Goal: Task Accomplishment & Management: Manage account settings

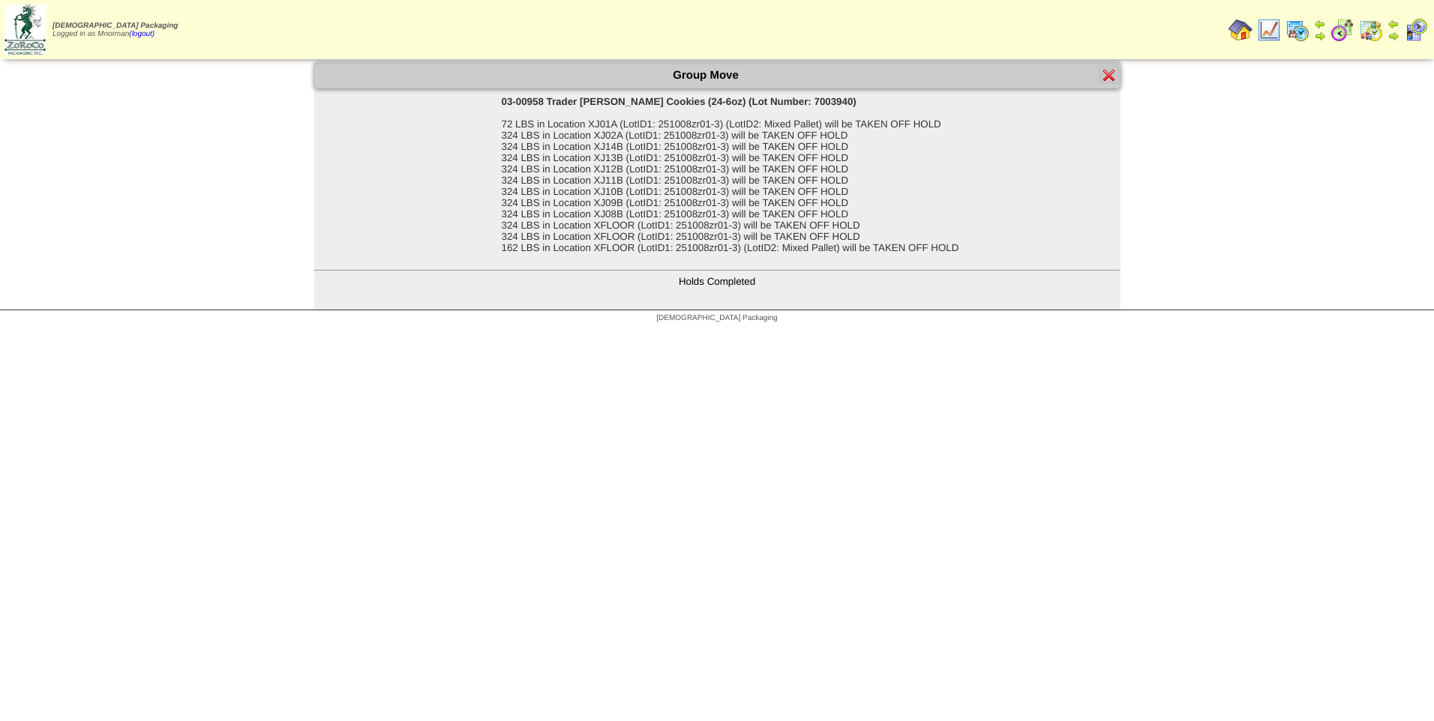
click at [1275, 31] on img at bounding box center [1269, 30] width 24 height 24
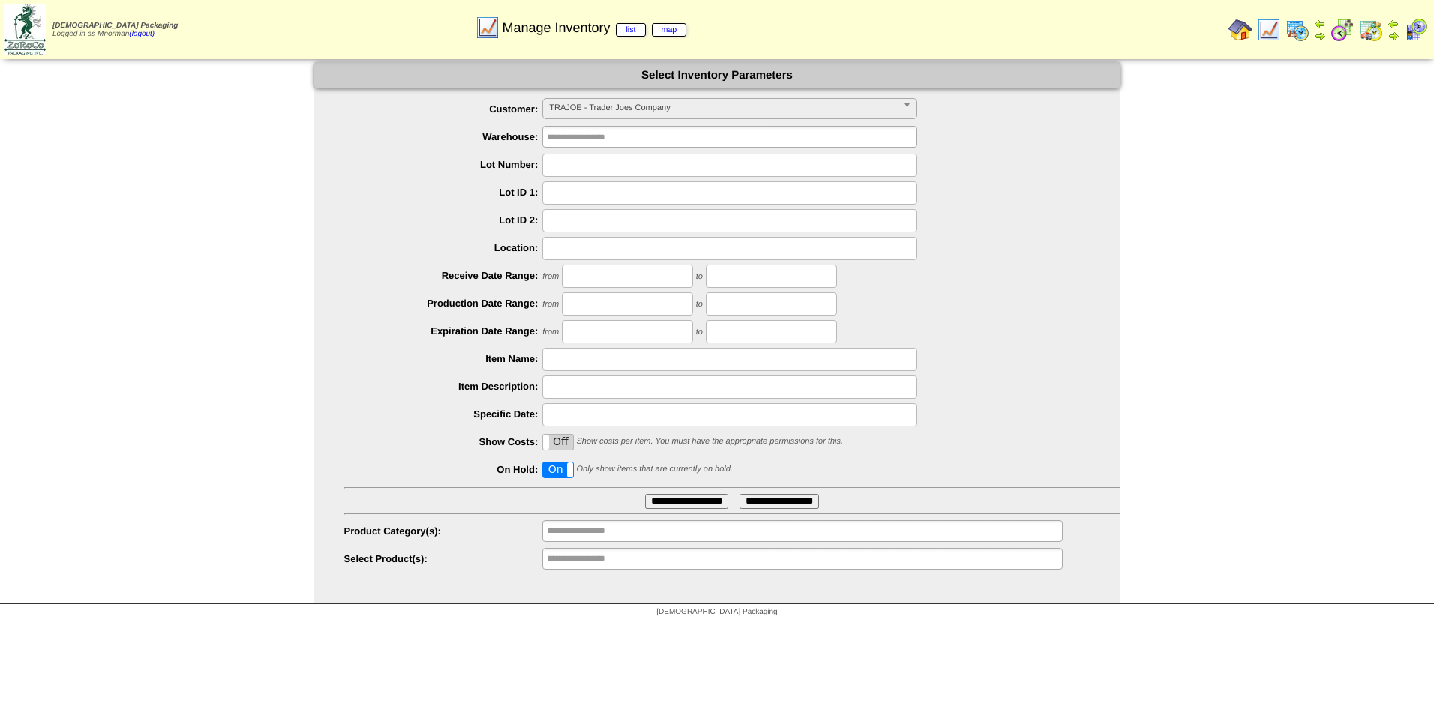
click at [735, 111] on span "TRAJOE - Trader Joes Company" at bounding box center [723, 108] width 348 height 18
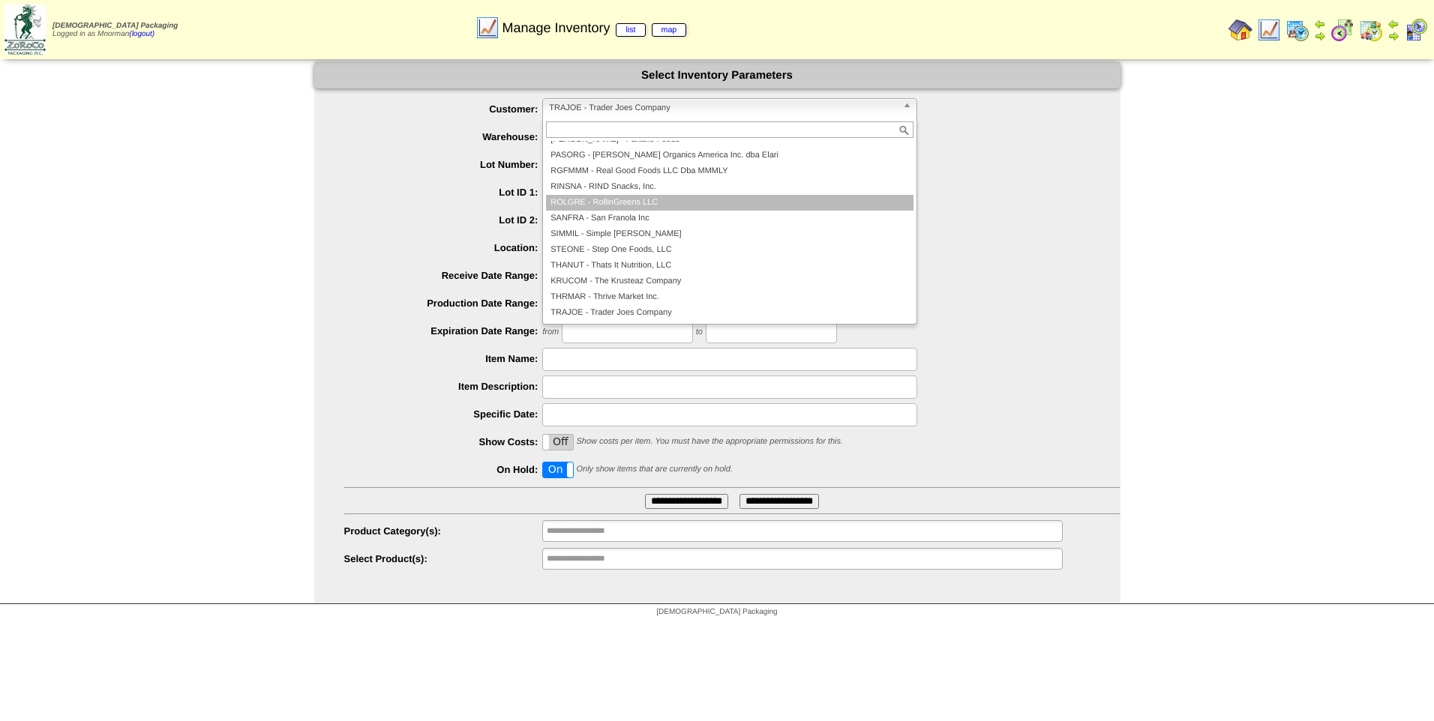
scroll to position [249, 0]
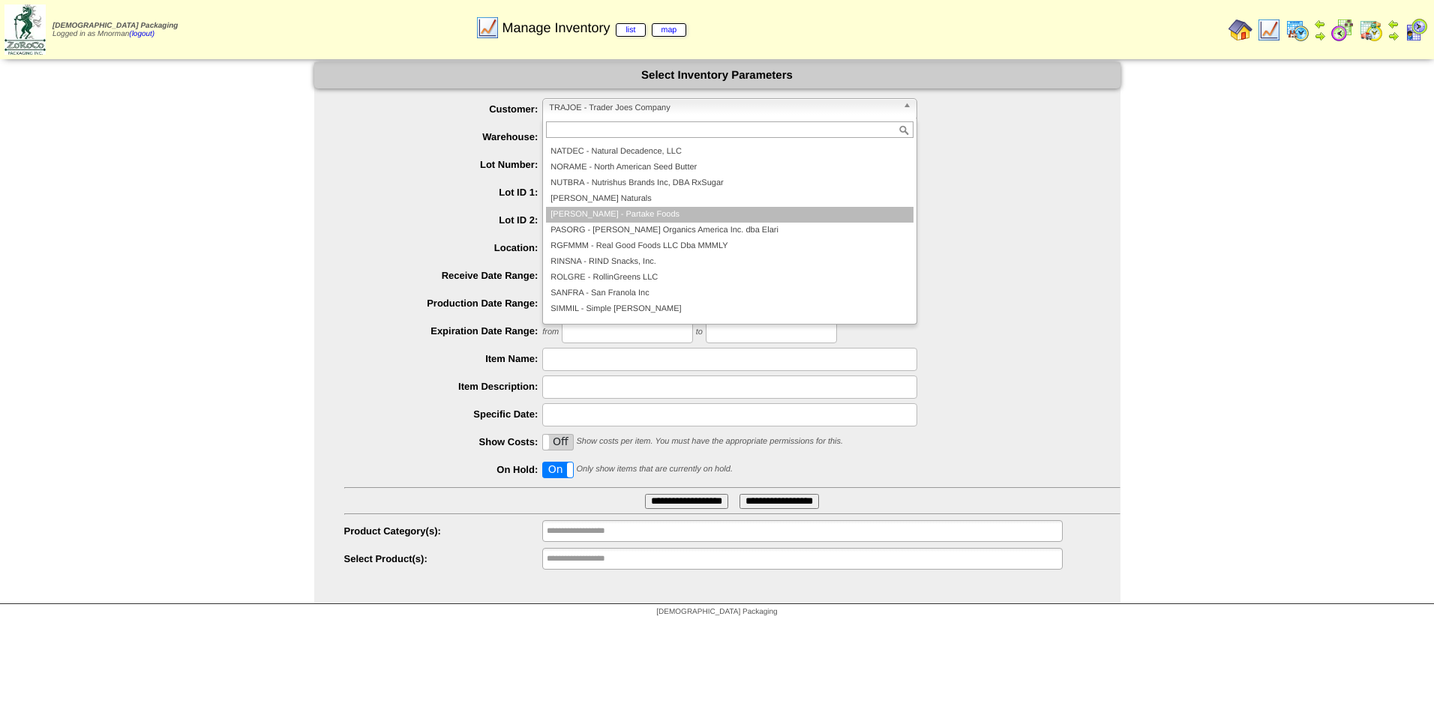
click at [646, 216] on li "PARTAK - Partake Foods" at bounding box center [729, 215] width 367 height 16
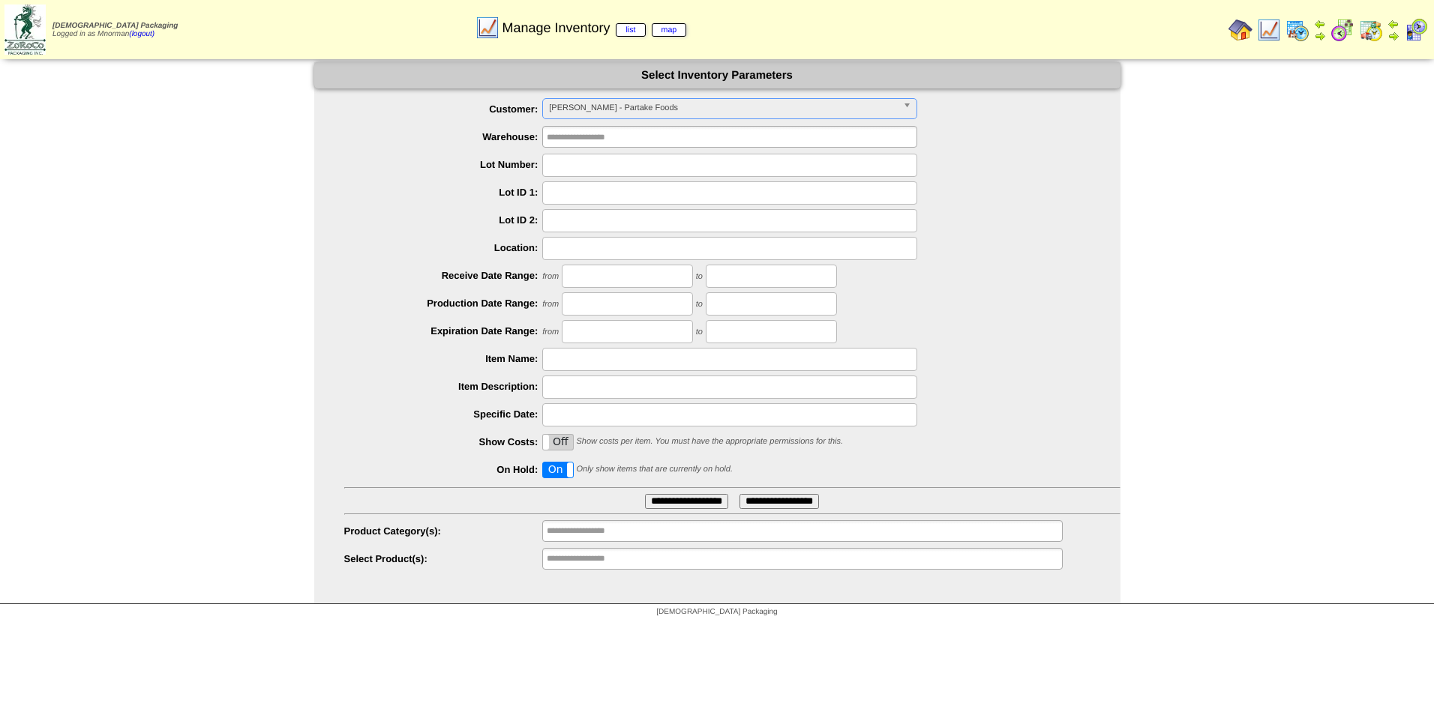
click at [703, 502] on input "**********" at bounding box center [686, 501] width 83 height 15
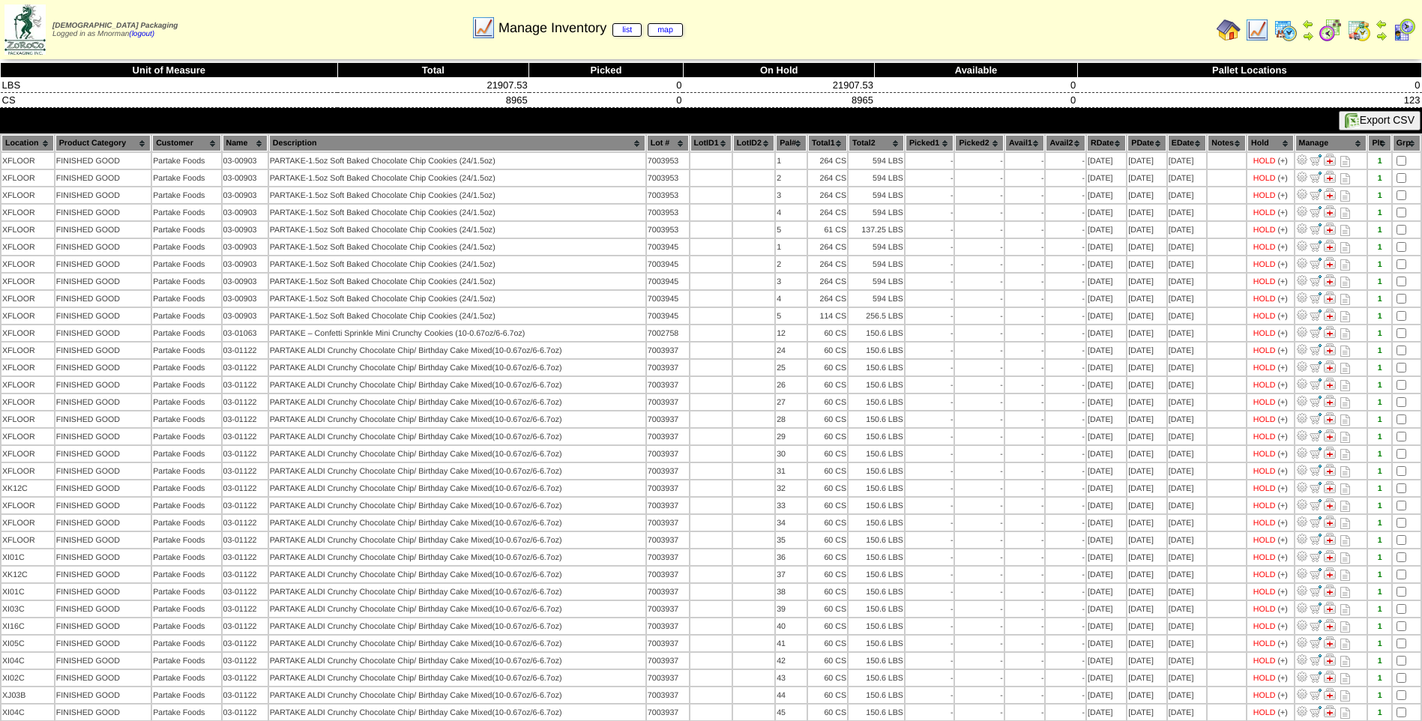
click at [668, 138] on th "Lot #" at bounding box center [668, 143] width 42 height 16
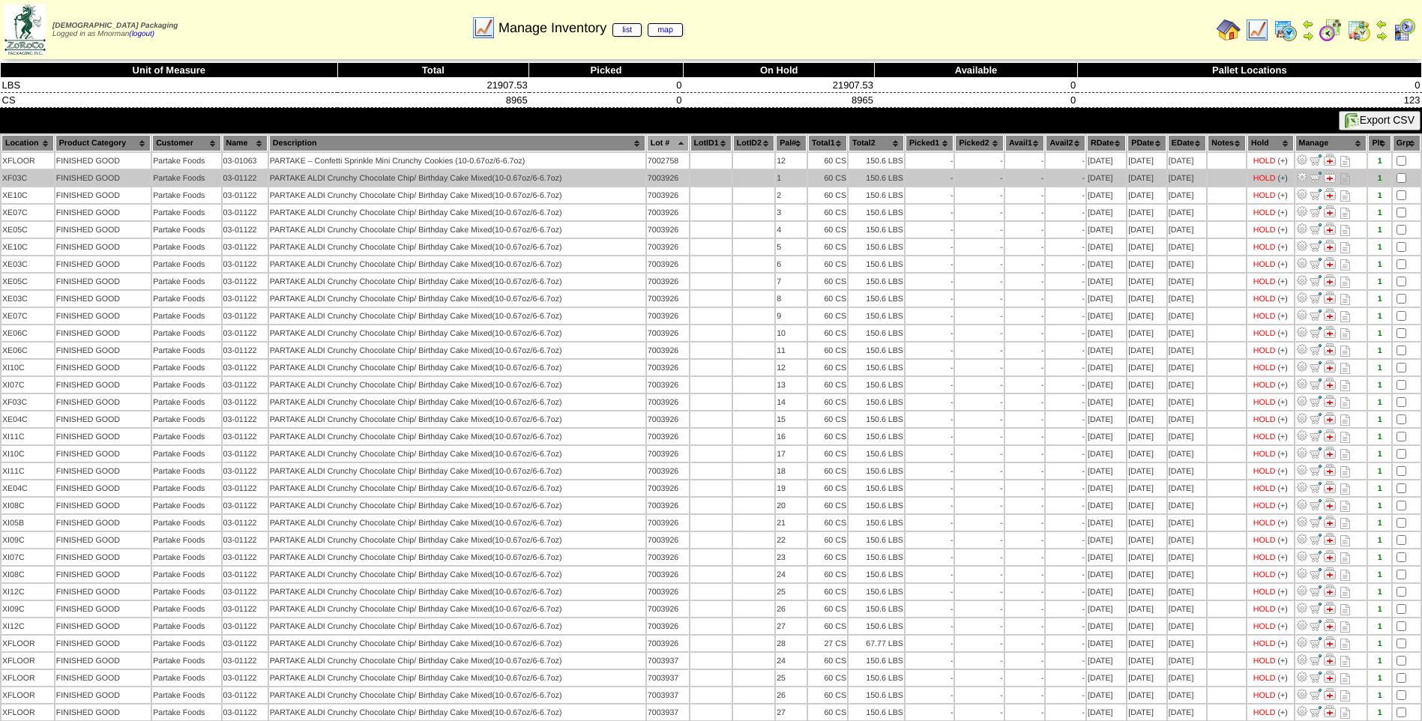
click at [1395, 181] on td at bounding box center [1407, 178] width 28 height 16
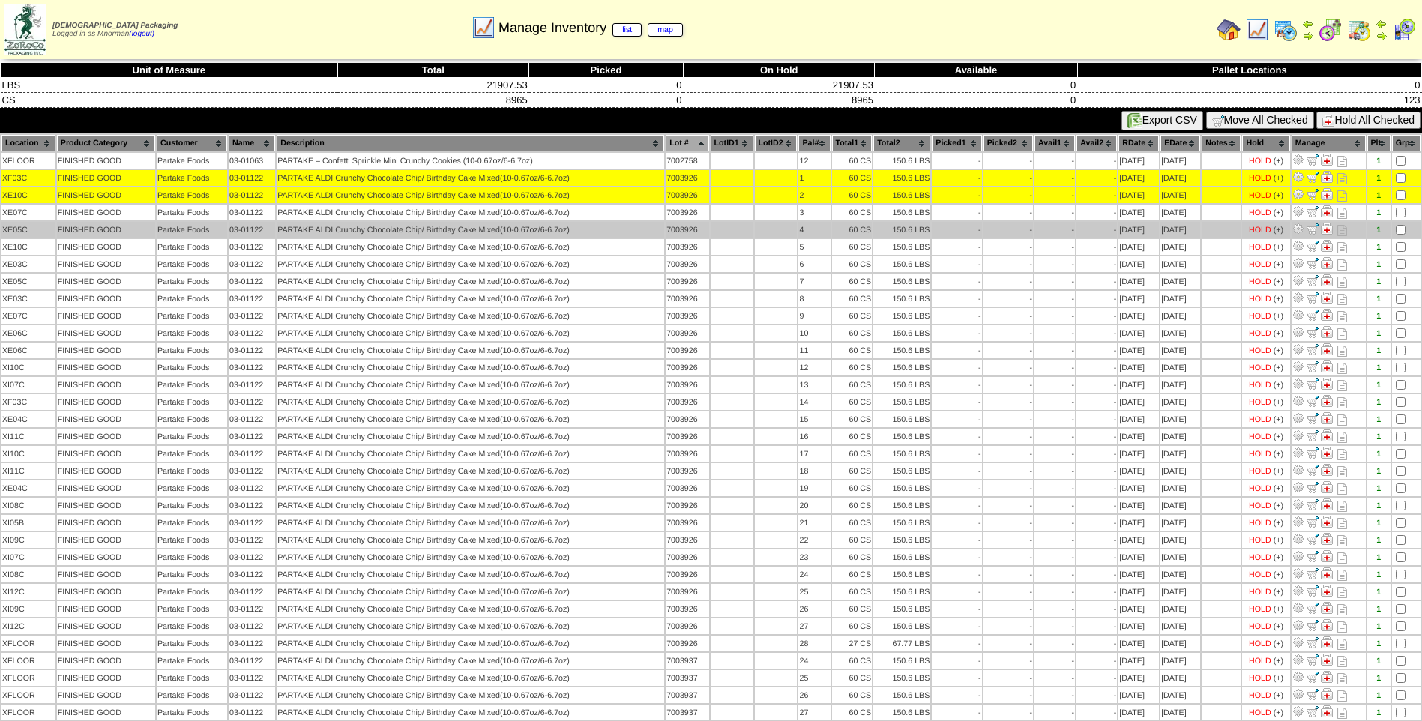
click at [1402, 219] on td at bounding box center [1406, 213] width 28 height 16
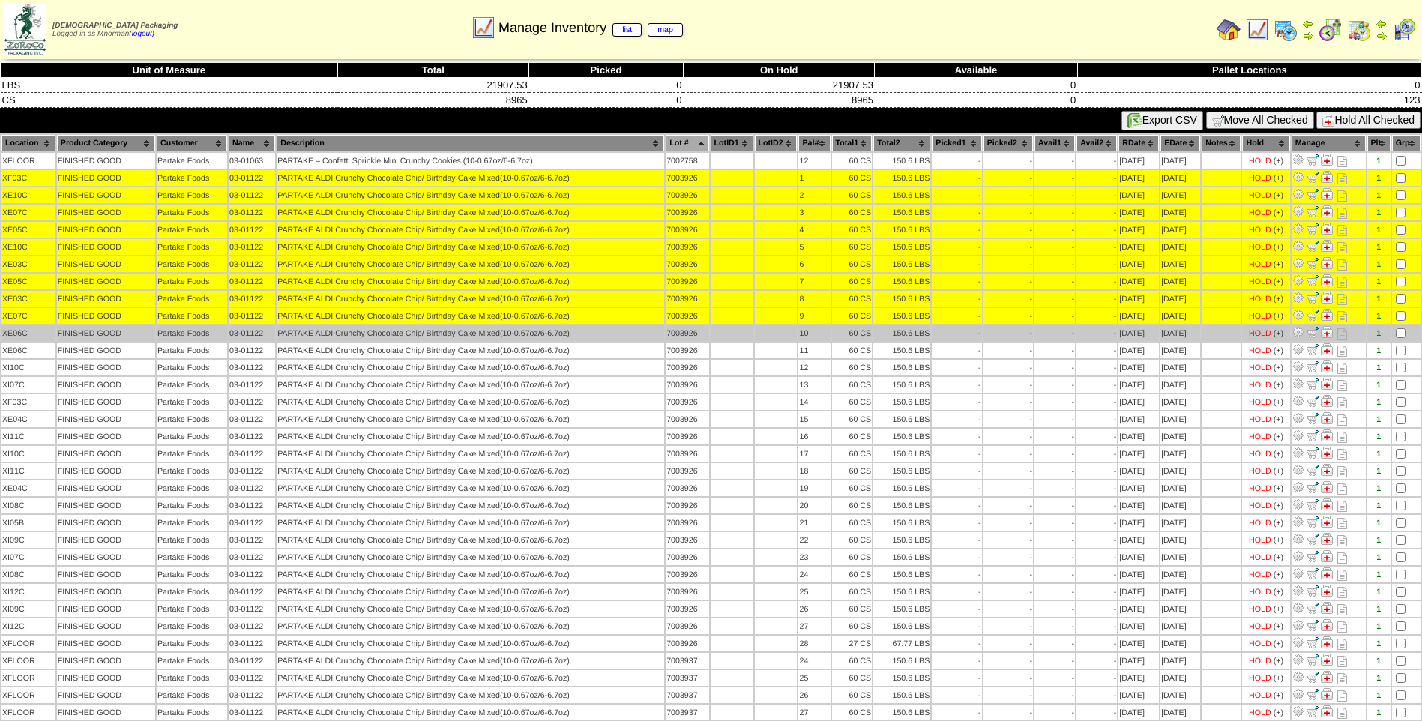
click at [1402, 327] on td at bounding box center [1406, 333] width 28 height 16
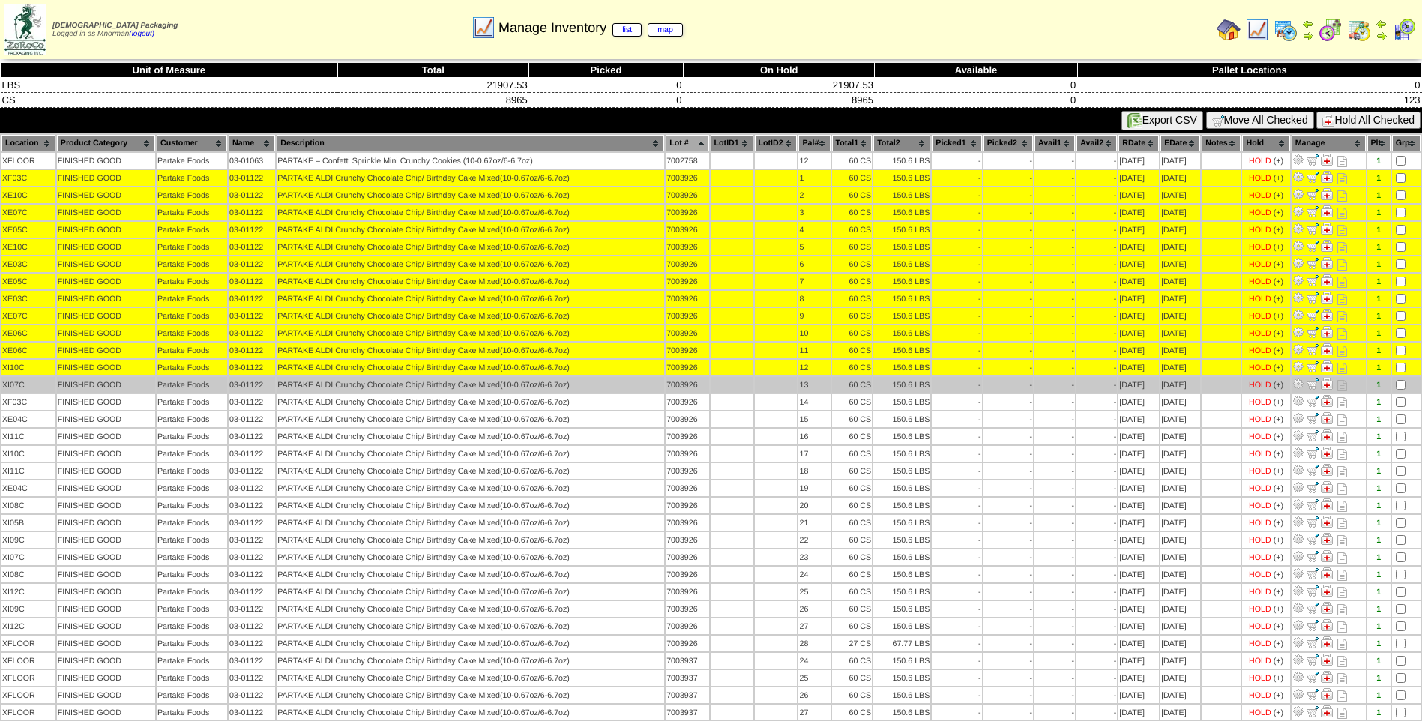
click at [1401, 377] on td at bounding box center [1406, 385] width 28 height 16
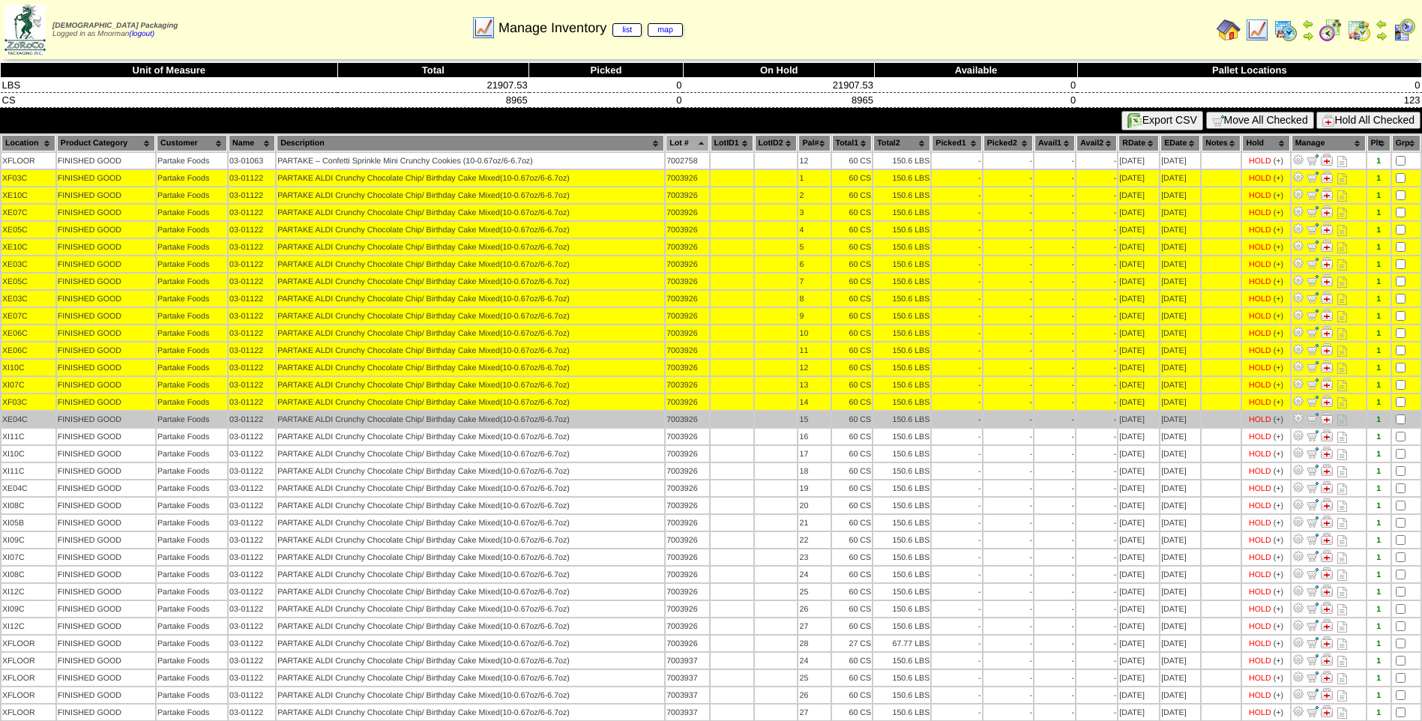
click at [1399, 427] on td at bounding box center [1406, 420] width 28 height 16
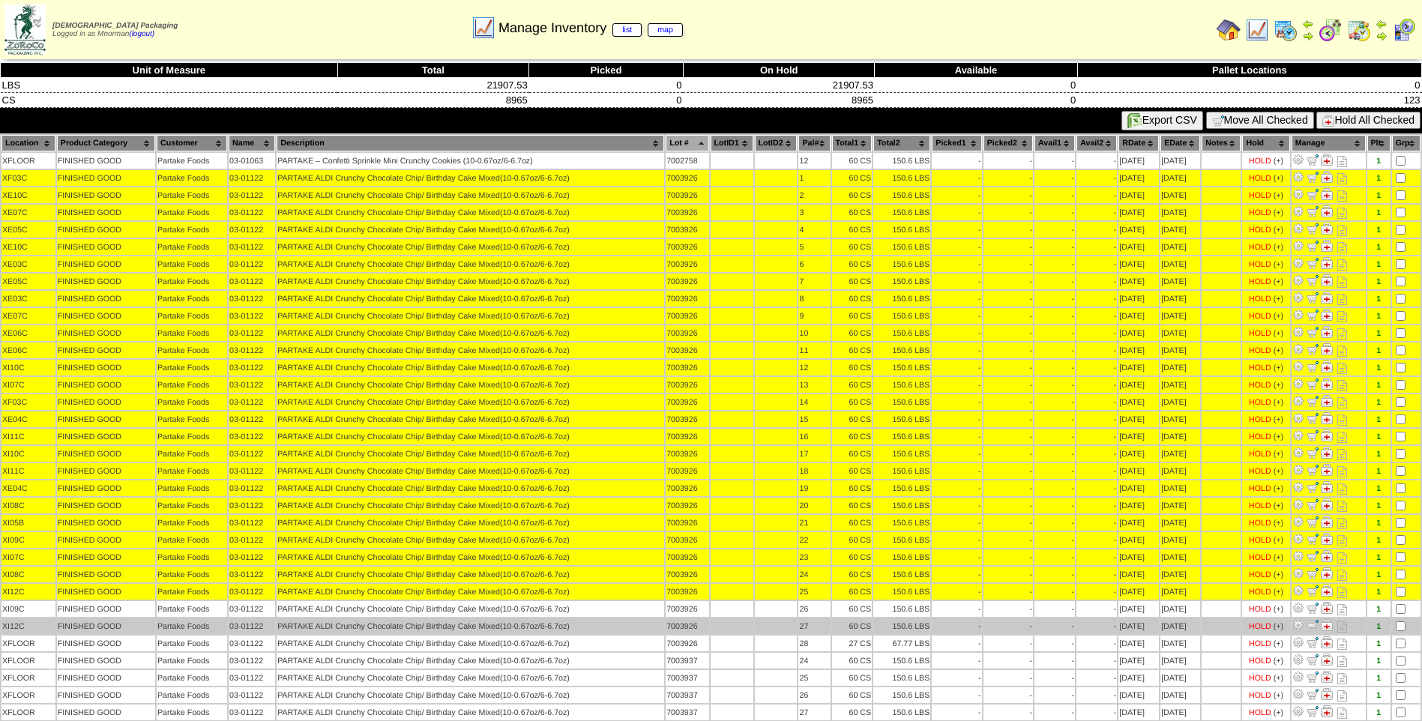
click at [1402, 620] on td at bounding box center [1406, 627] width 28 height 16
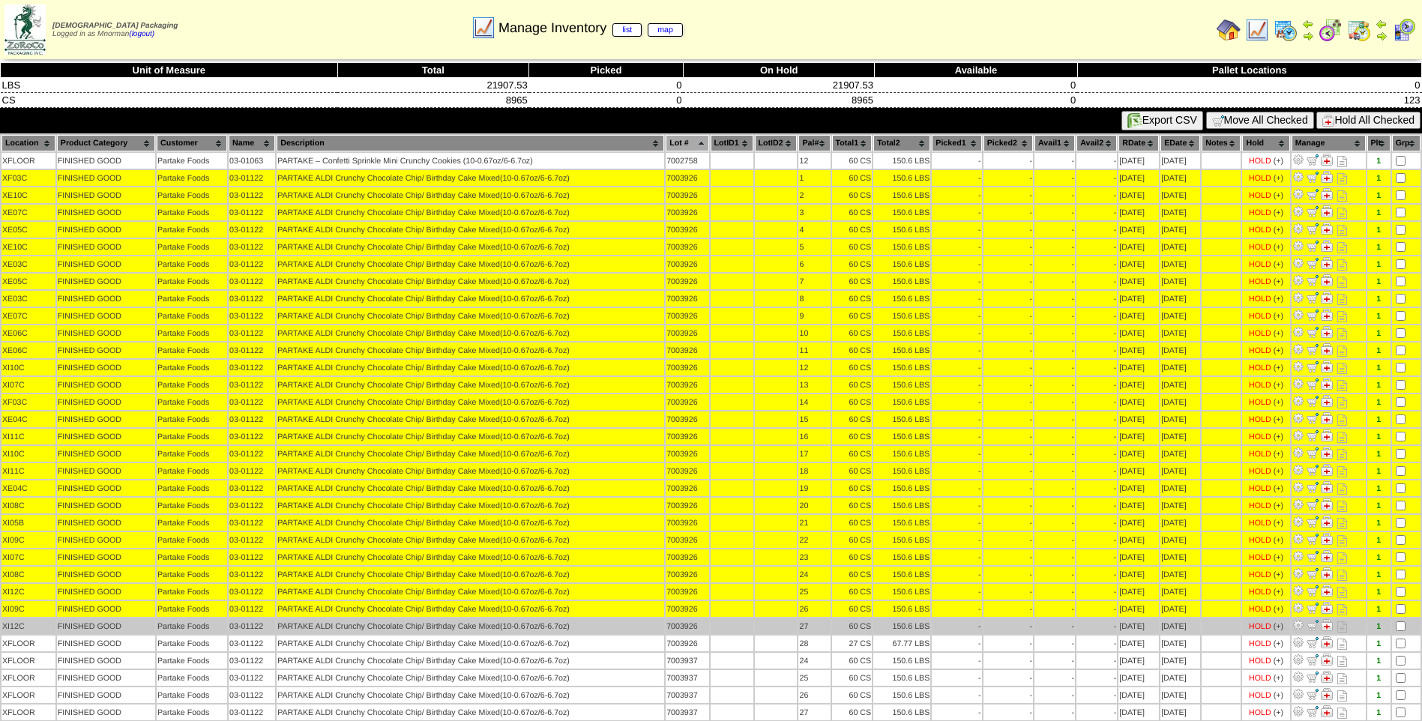
click at [1403, 633] on td at bounding box center [1406, 627] width 28 height 16
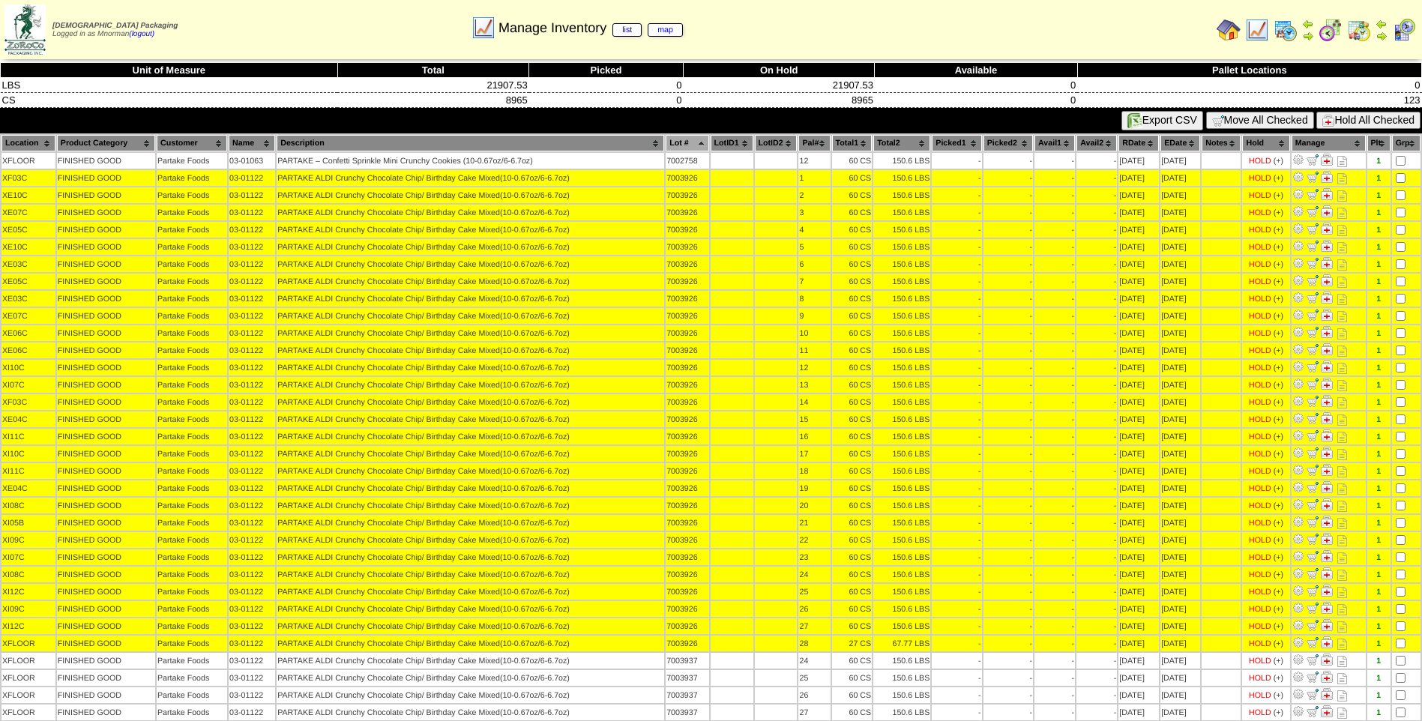
click at [1344, 121] on button "Hold All Checked" at bounding box center [1369, 120] width 104 height 17
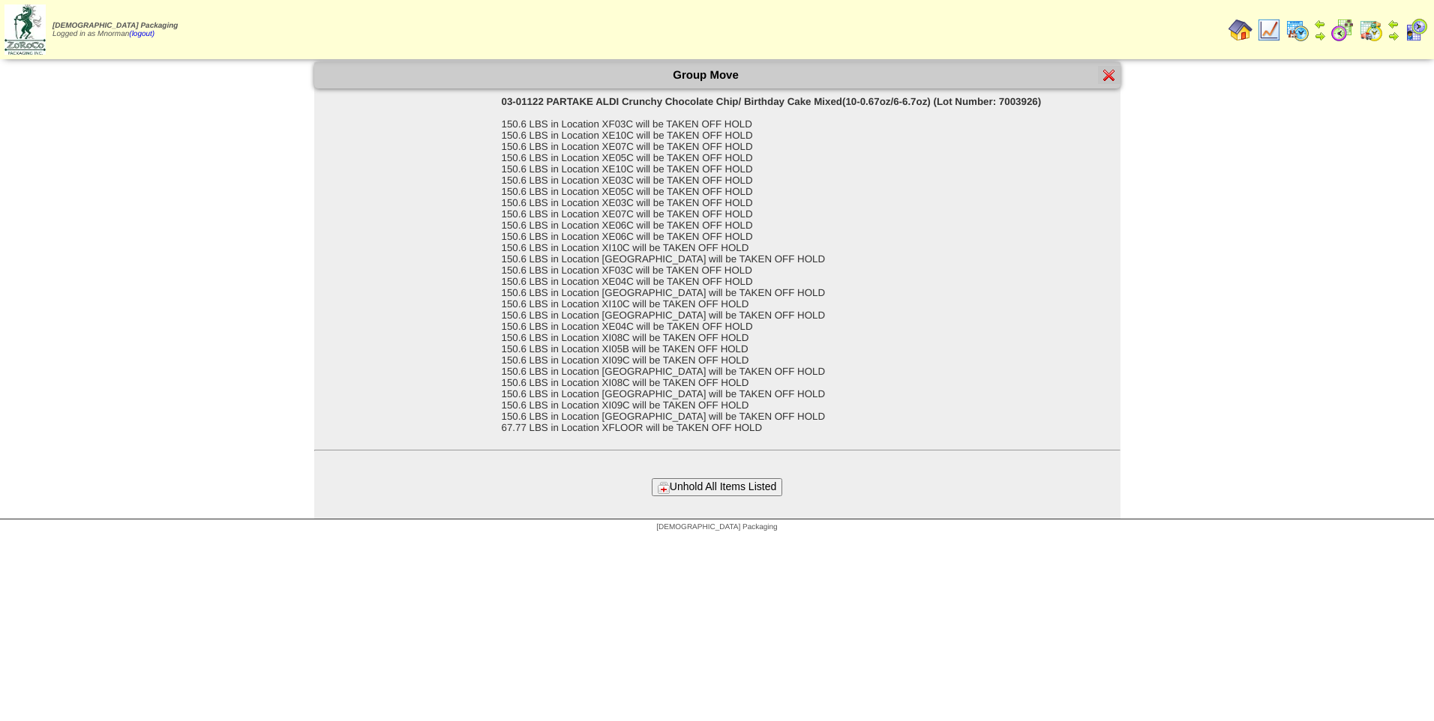
click at [736, 487] on button "Unhold All Items Listed" at bounding box center [717, 486] width 130 height 17
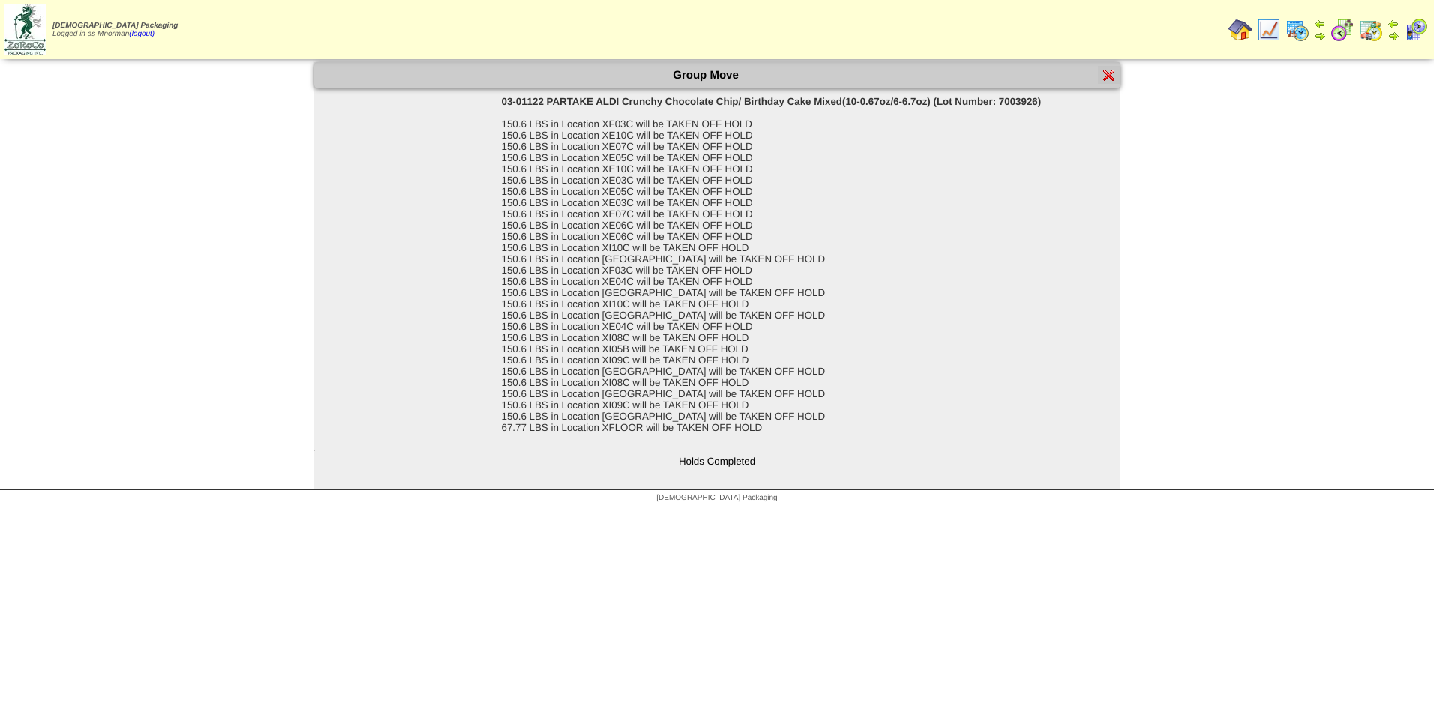
click at [1111, 69] on img at bounding box center [1109, 75] width 12 height 12
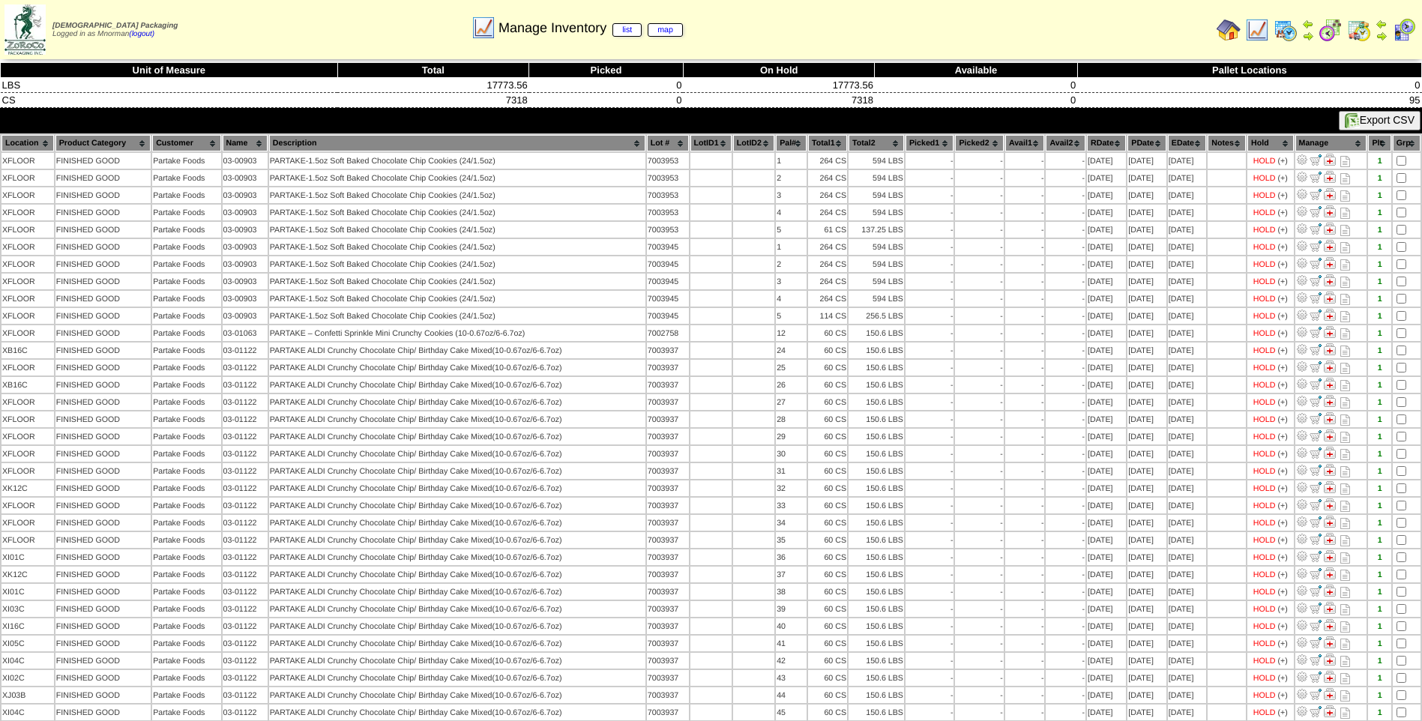
click at [660, 148] on th "Lot #" at bounding box center [668, 143] width 42 height 16
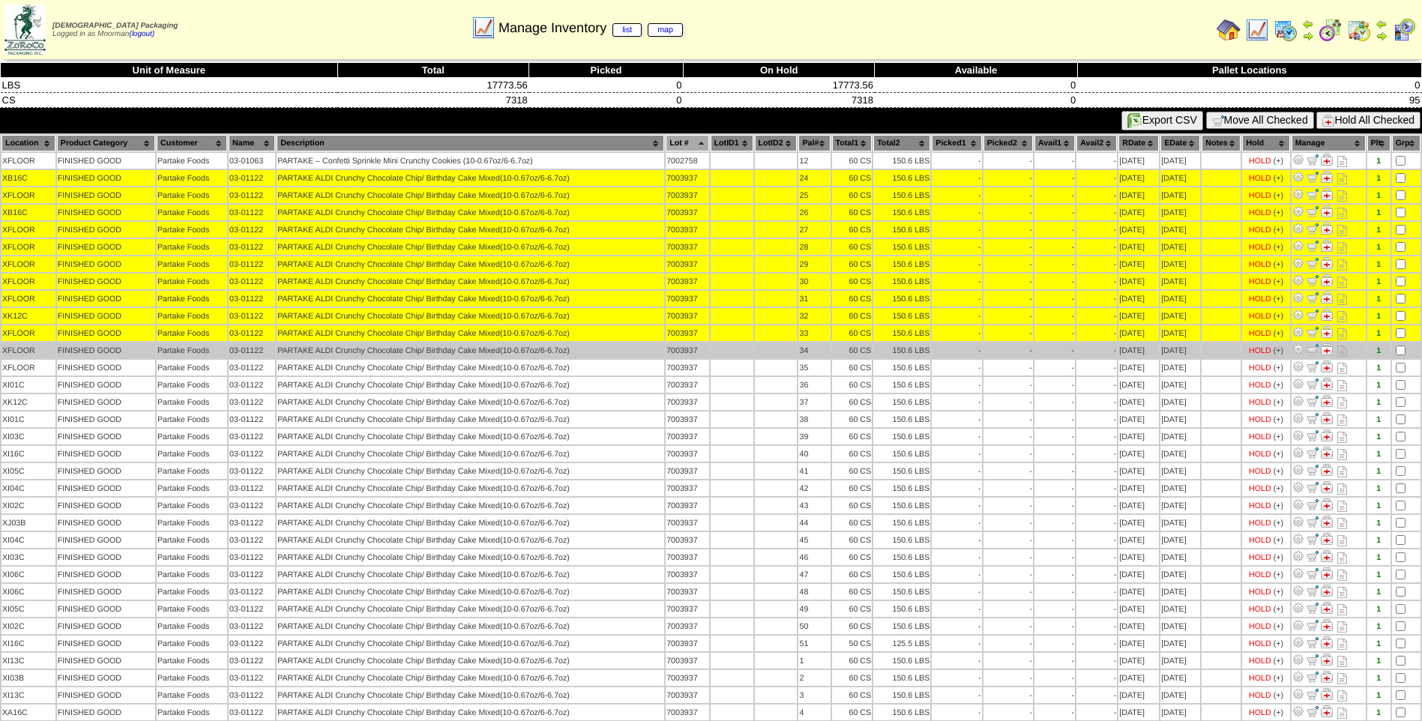
click at [1401, 345] on td at bounding box center [1406, 351] width 28 height 16
click at [1401, 358] on td at bounding box center [1406, 351] width 28 height 16
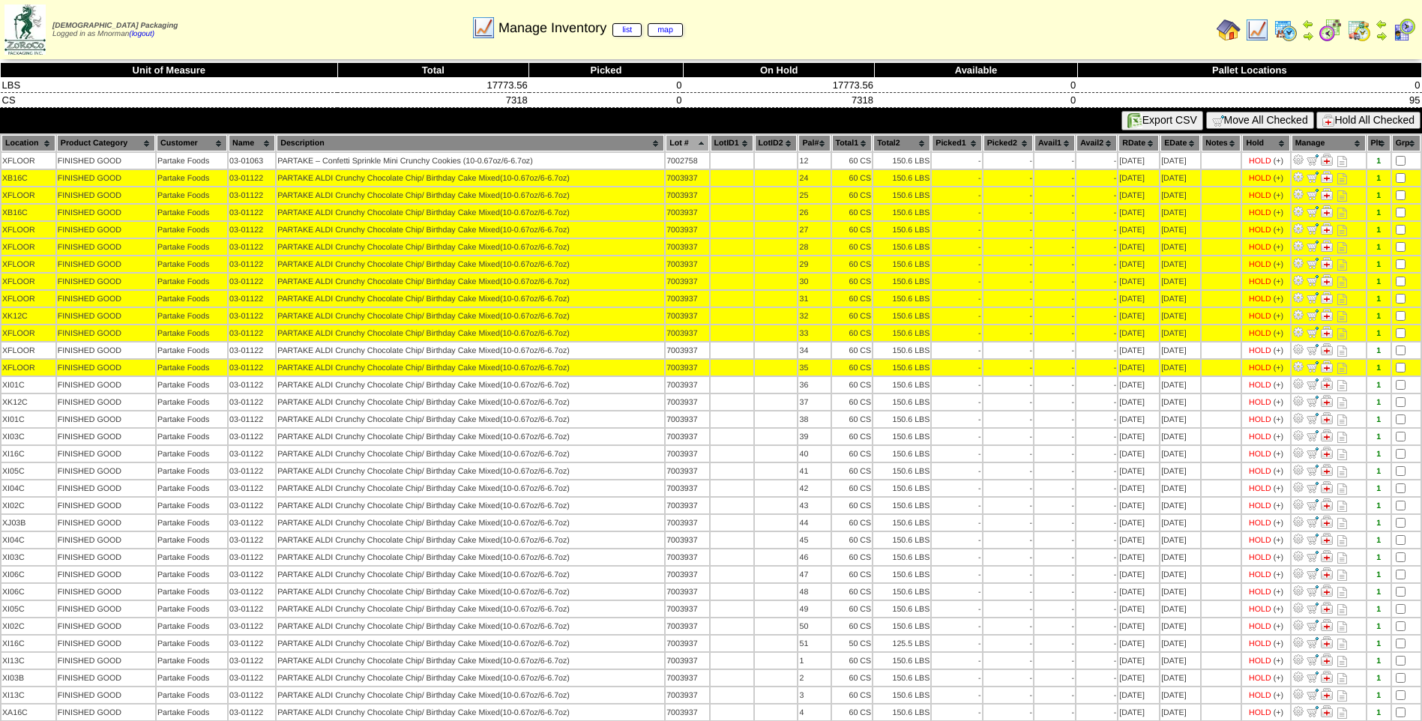
click at [1402, 355] on td at bounding box center [1406, 351] width 28 height 16
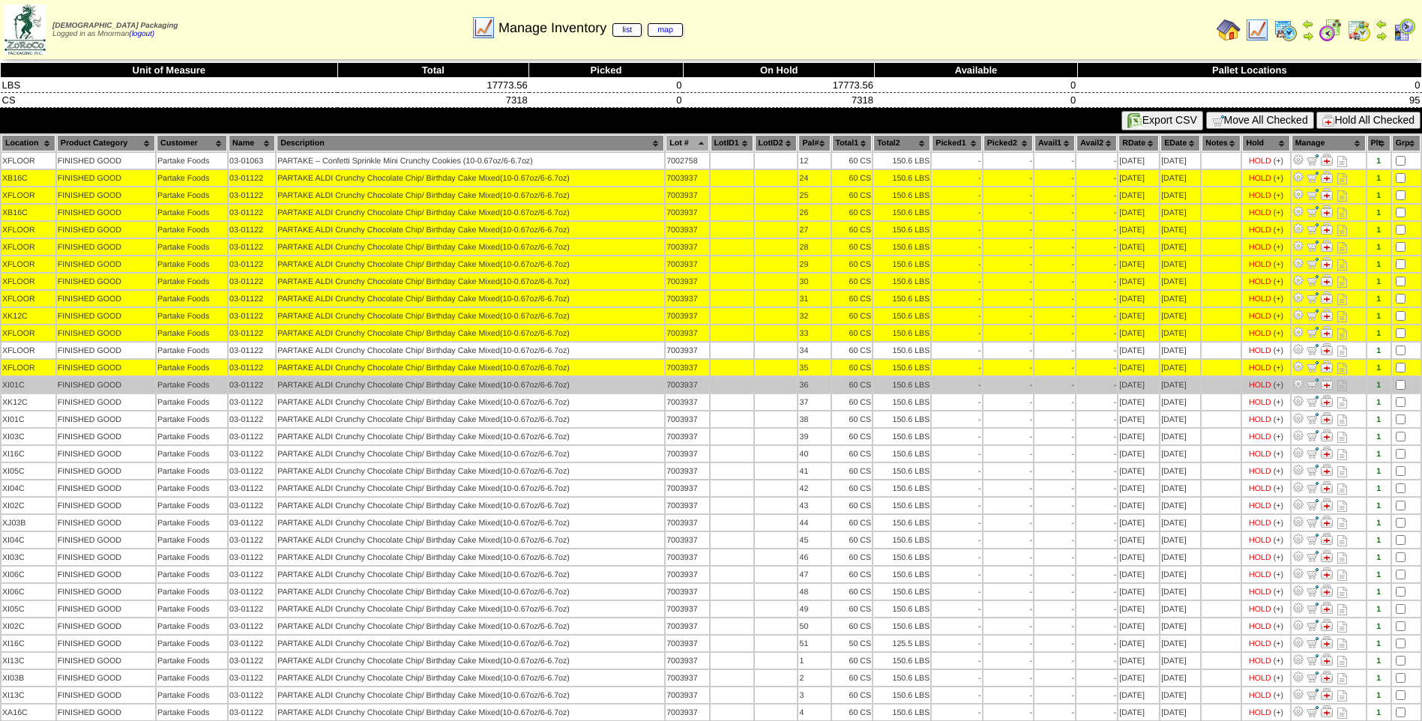
drag, startPoint x: 1401, startPoint y: 379, endPoint x: 1390, endPoint y: 382, distance: 11.9
click at [1401, 379] on td at bounding box center [1406, 385] width 28 height 16
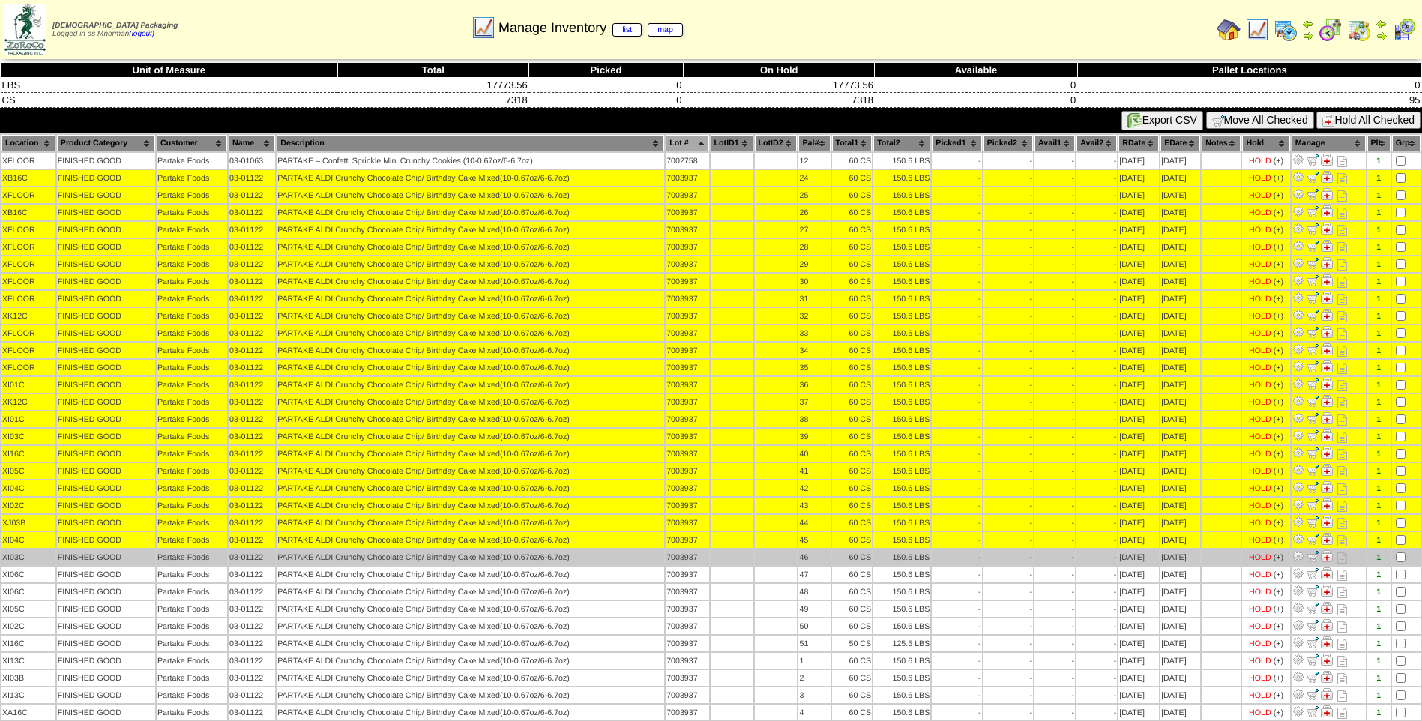
click at [1403, 562] on td at bounding box center [1406, 558] width 28 height 16
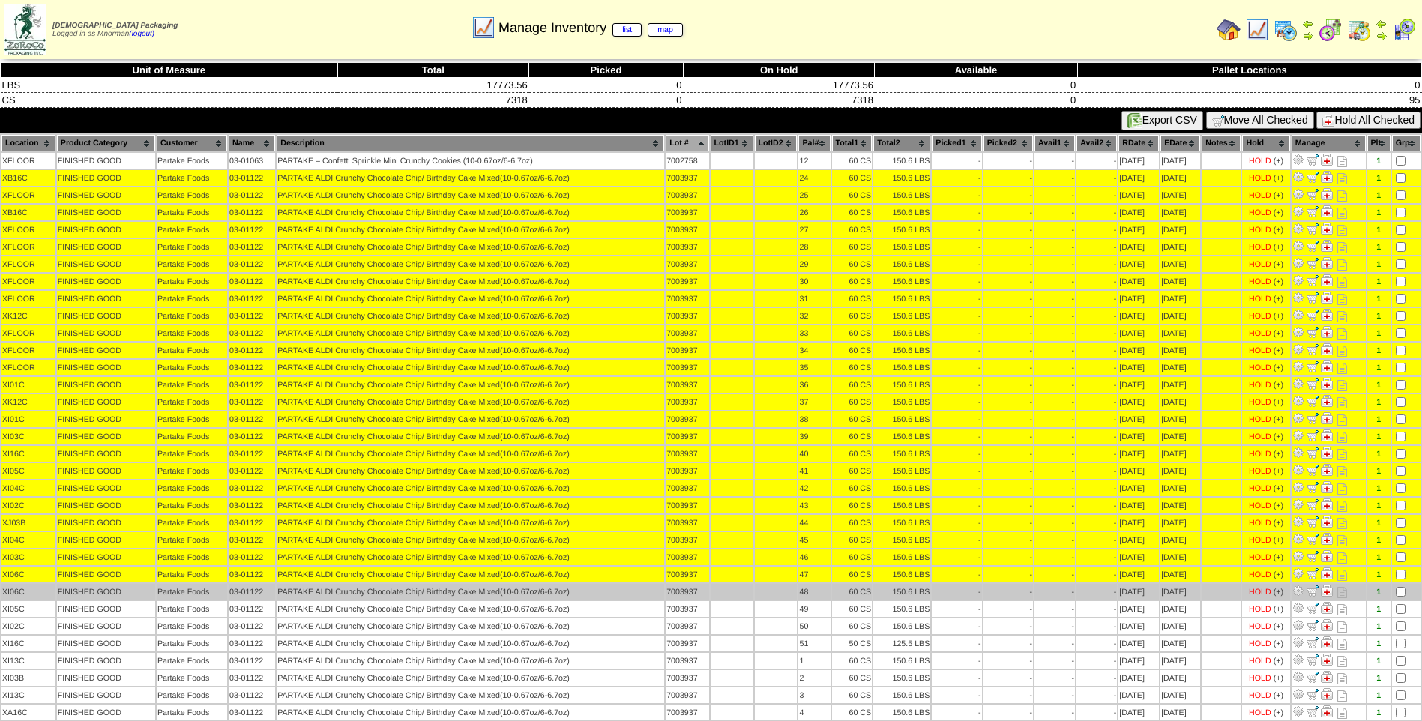
click at [1401, 586] on td at bounding box center [1406, 592] width 28 height 16
click at [1403, 597] on td at bounding box center [1406, 592] width 28 height 16
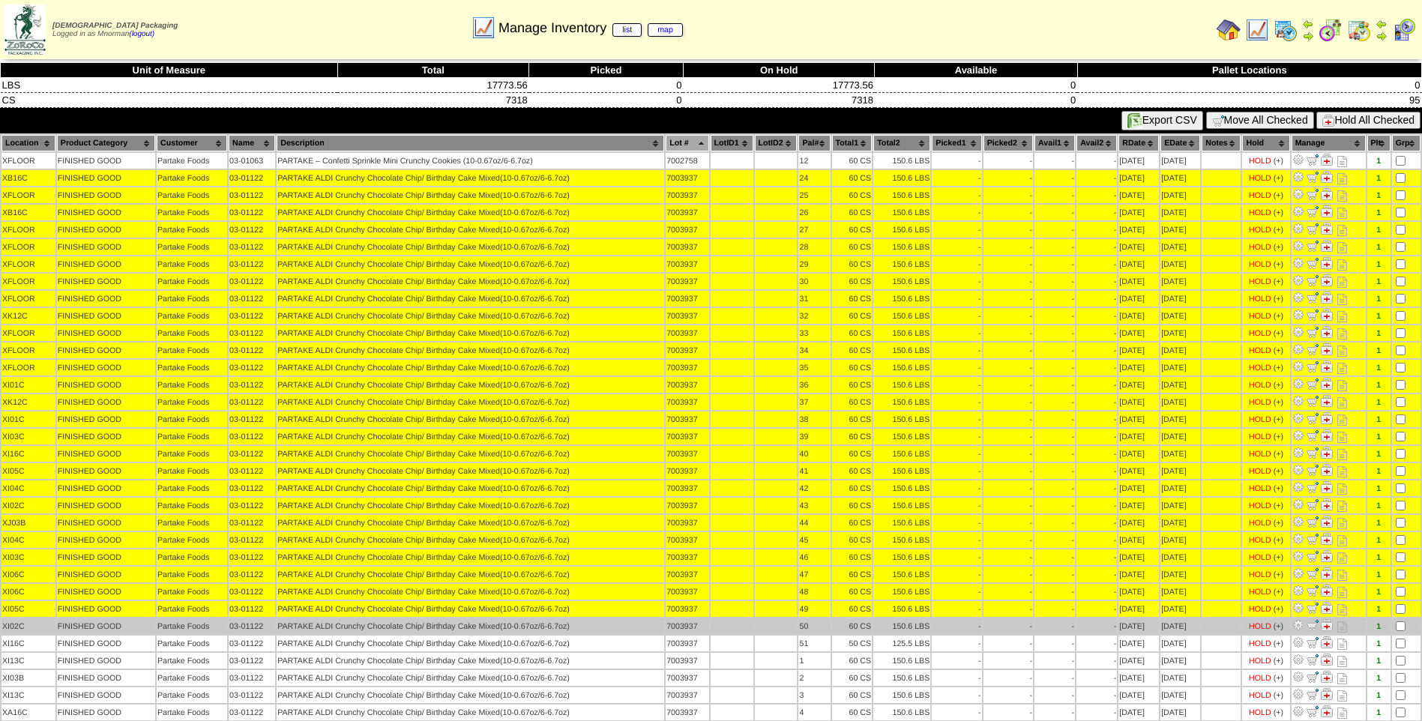
click at [1401, 621] on td at bounding box center [1406, 627] width 28 height 16
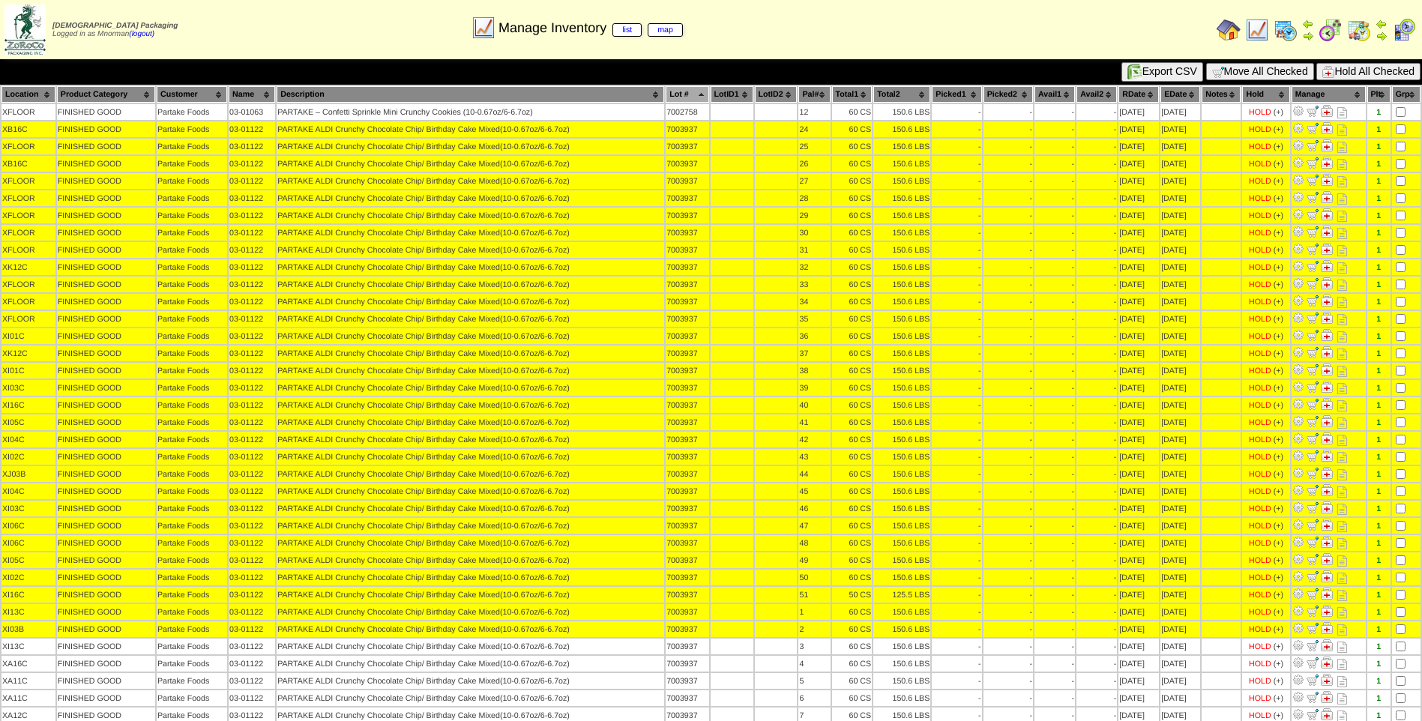
scroll to position [75, 0]
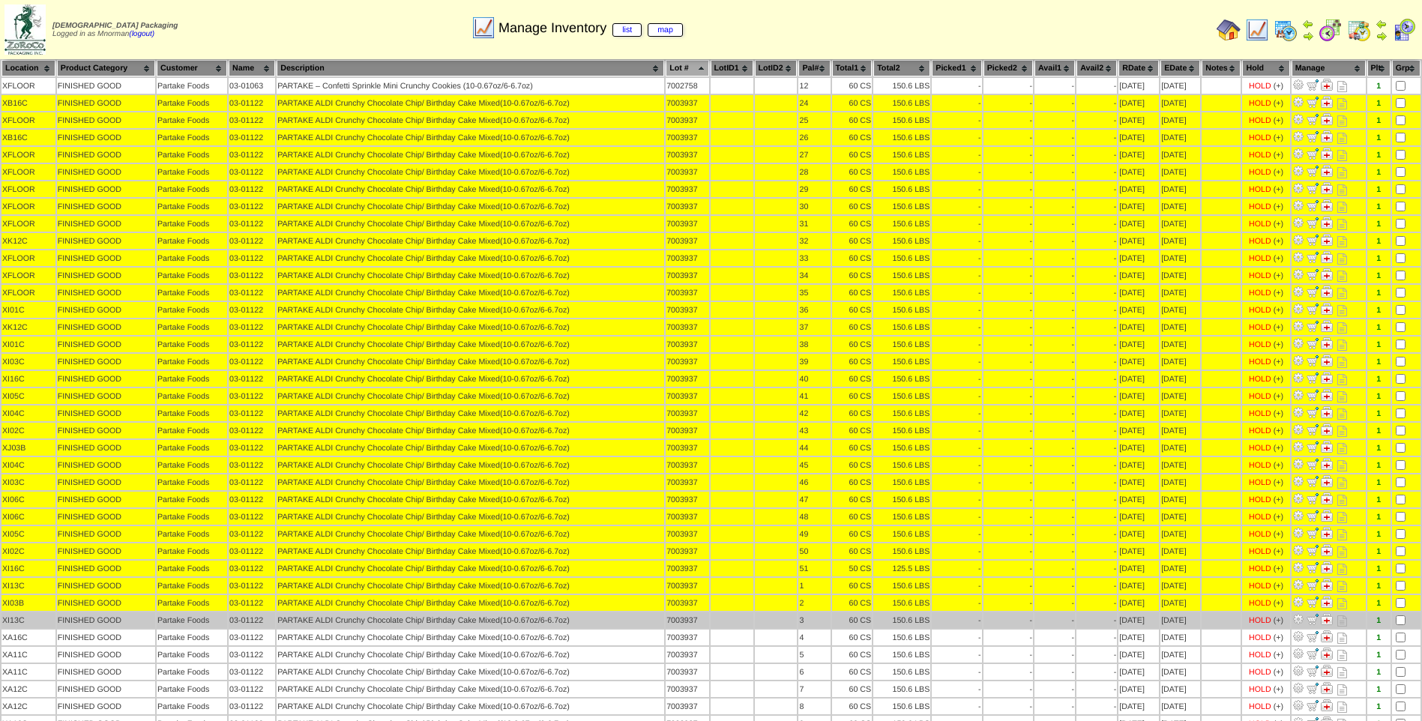
click at [1402, 619] on td at bounding box center [1406, 621] width 28 height 16
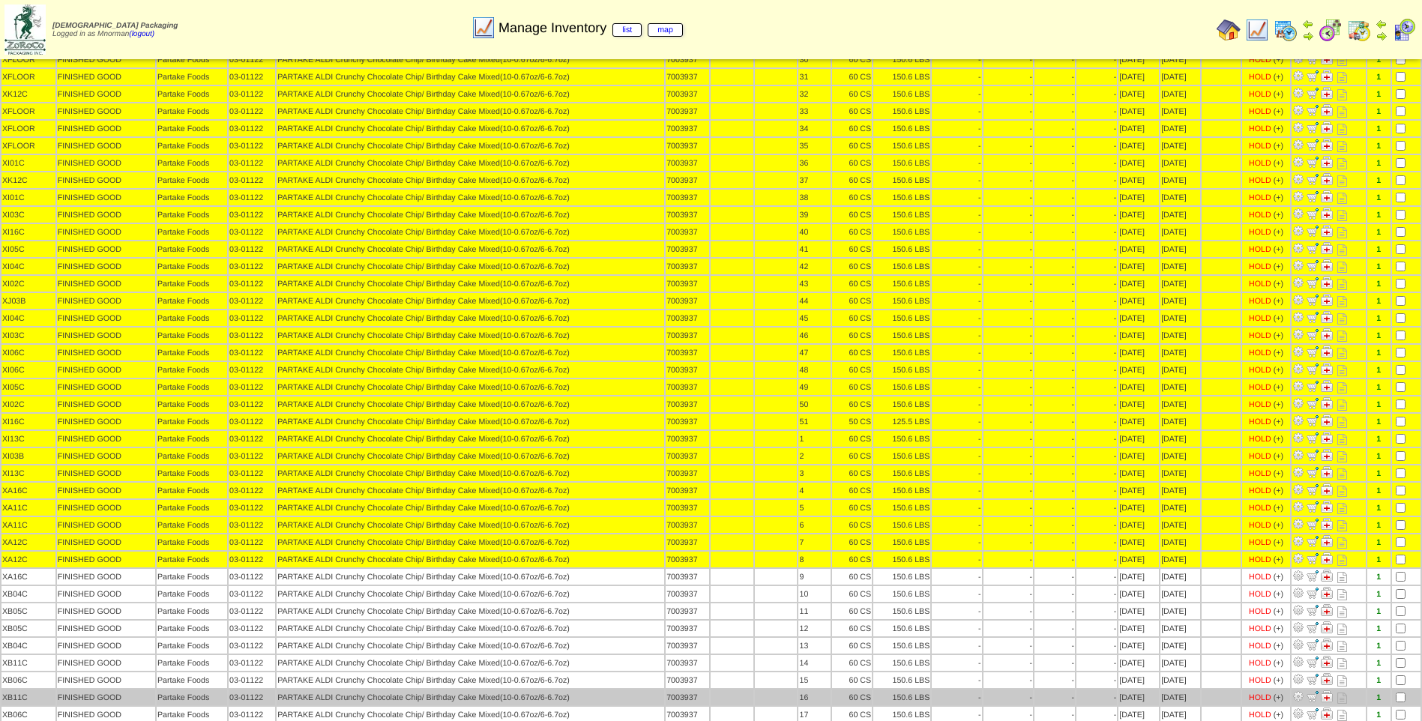
scroll to position [225, 0]
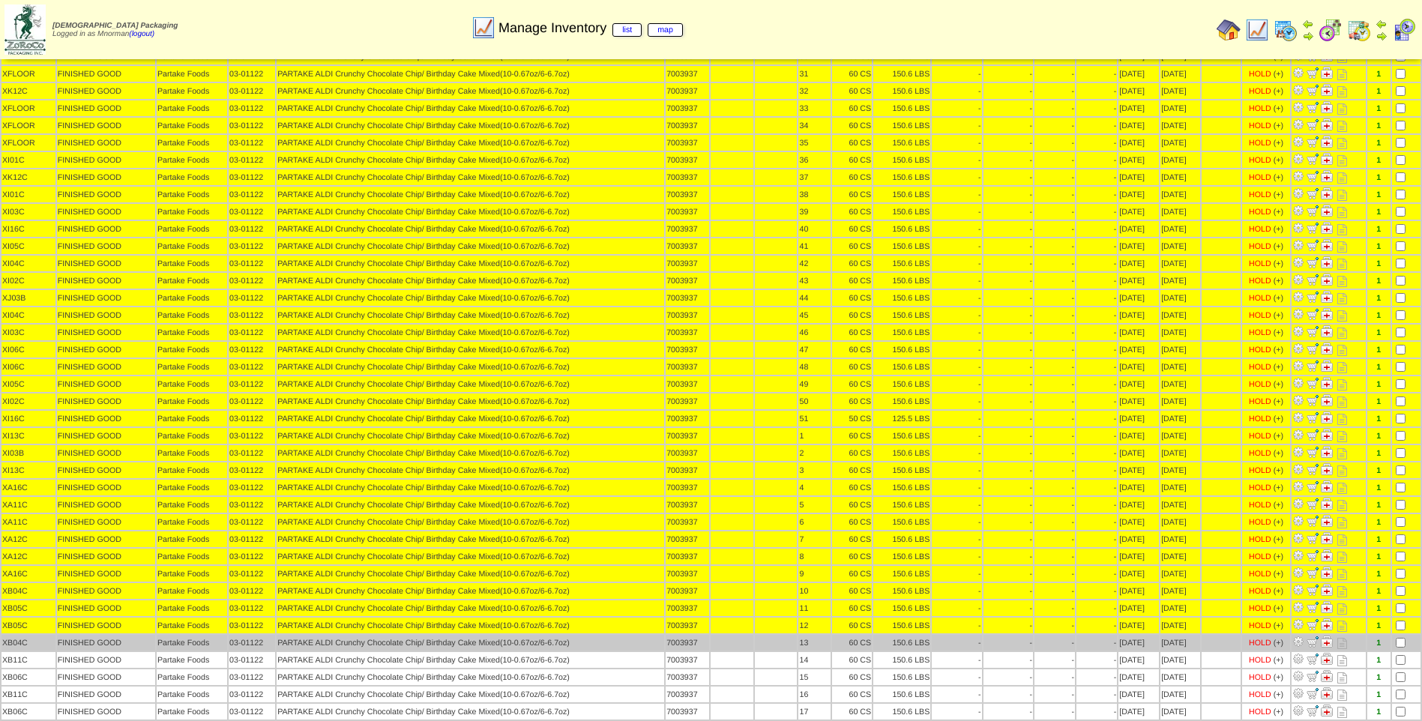
click at [1401, 635] on table "Location Product Category Customer Name Description Lot # LotID1 LotID2 12" at bounding box center [711, 729] width 1422 height 1641
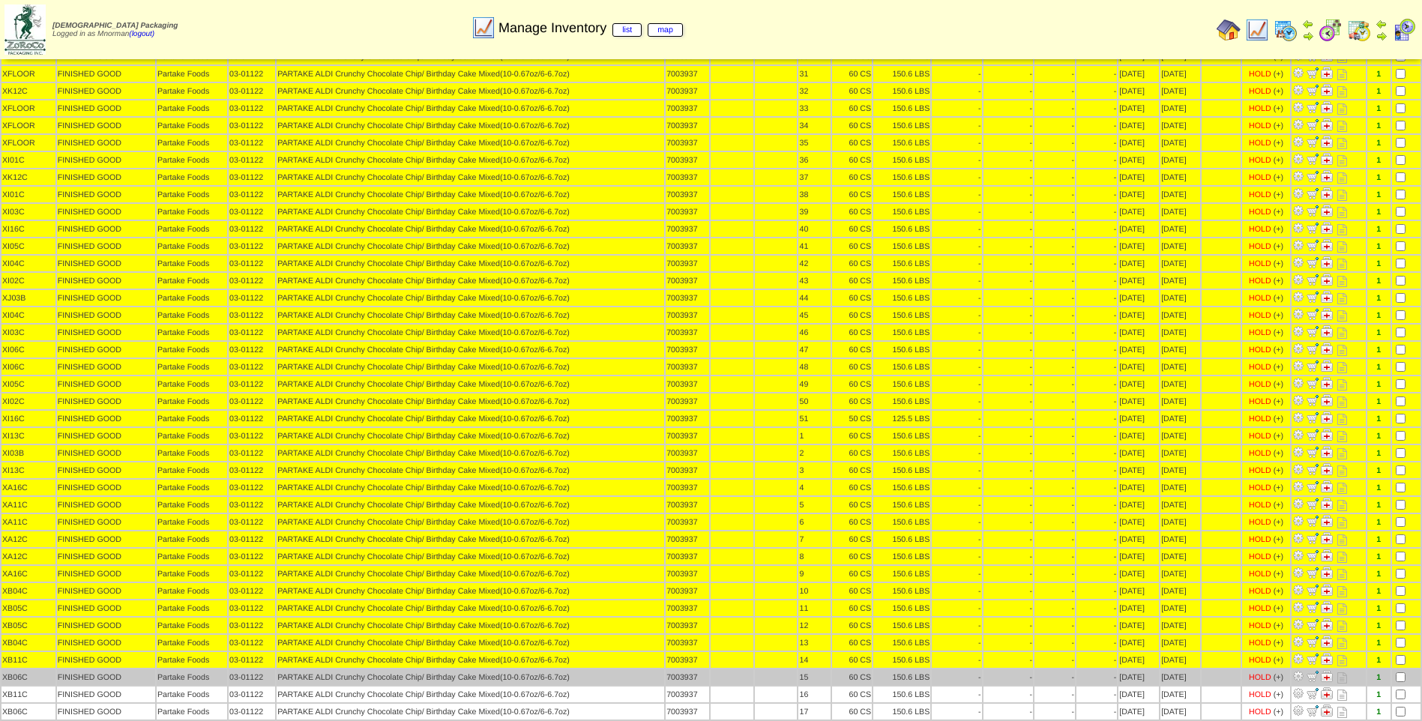
click at [1403, 682] on td at bounding box center [1406, 678] width 28 height 16
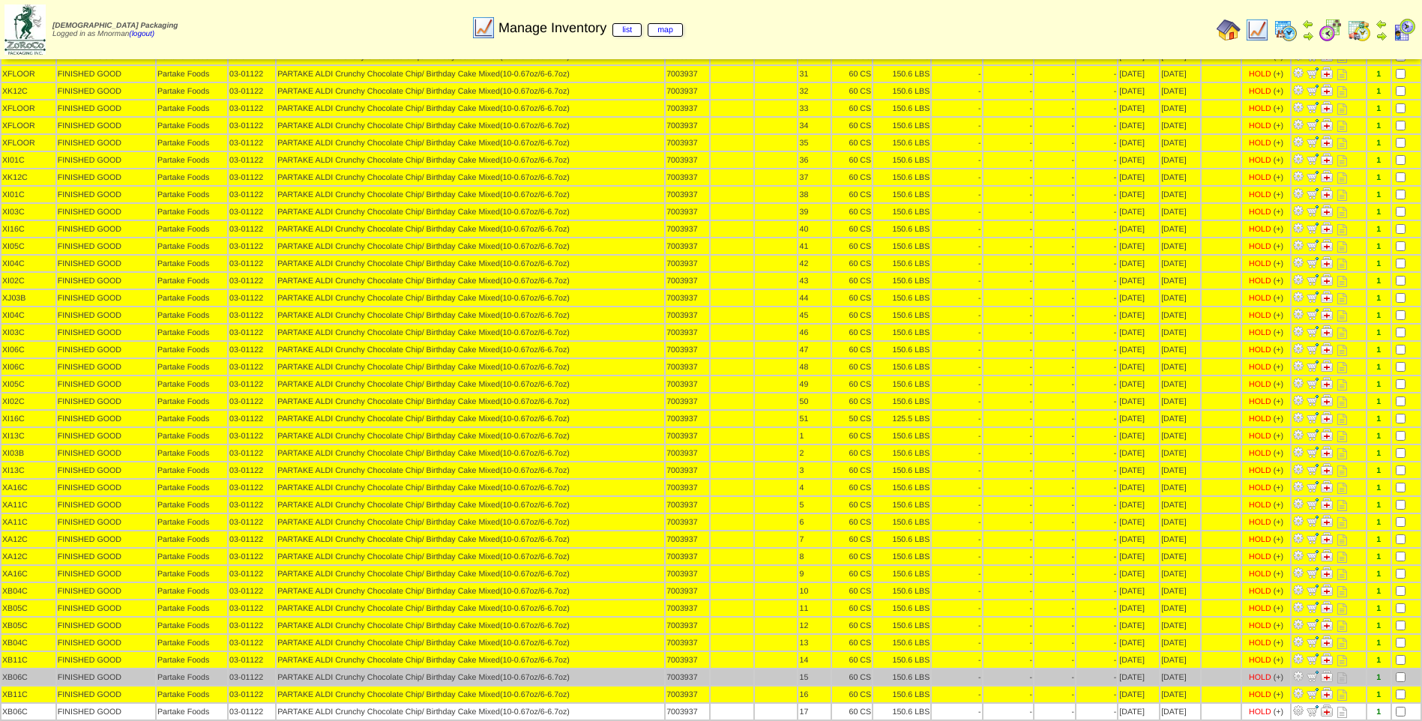
click at [1401, 682] on td at bounding box center [1406, 678] width 28 height 16
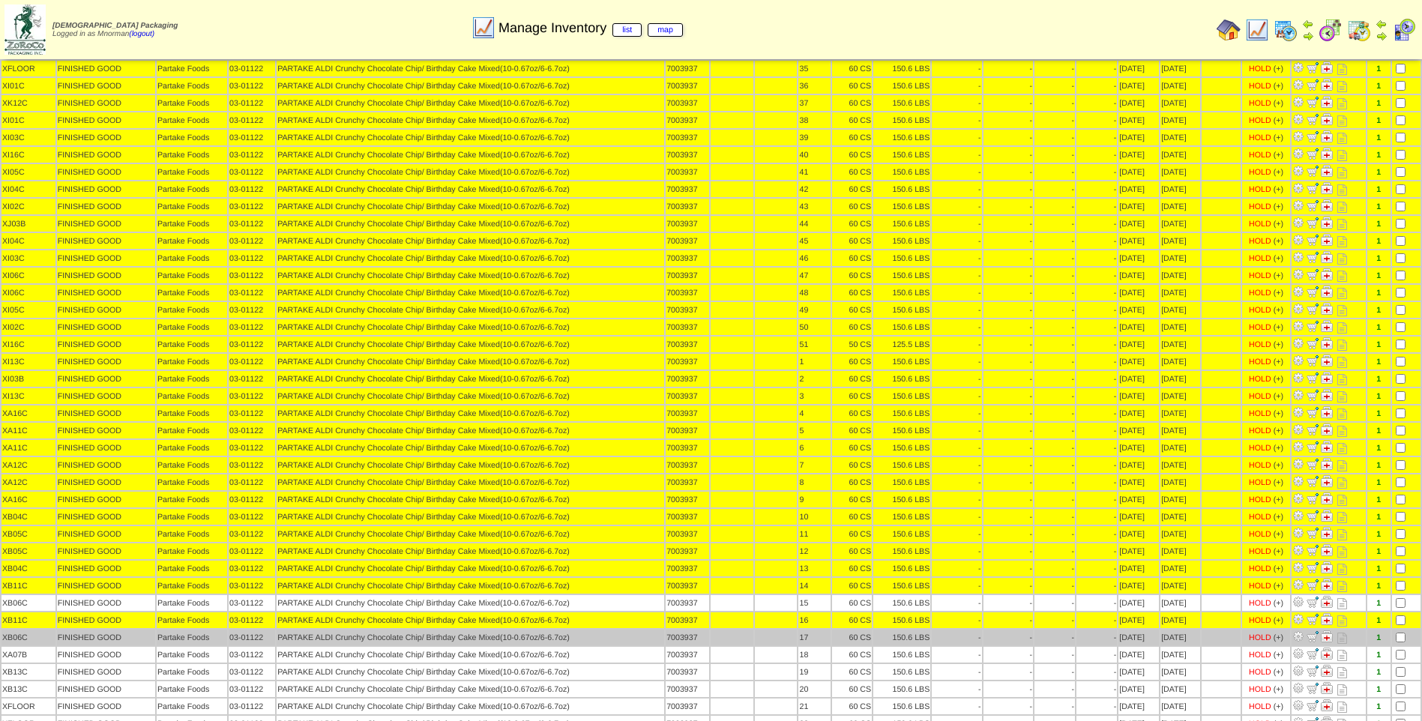
scroll to position [300, 0]
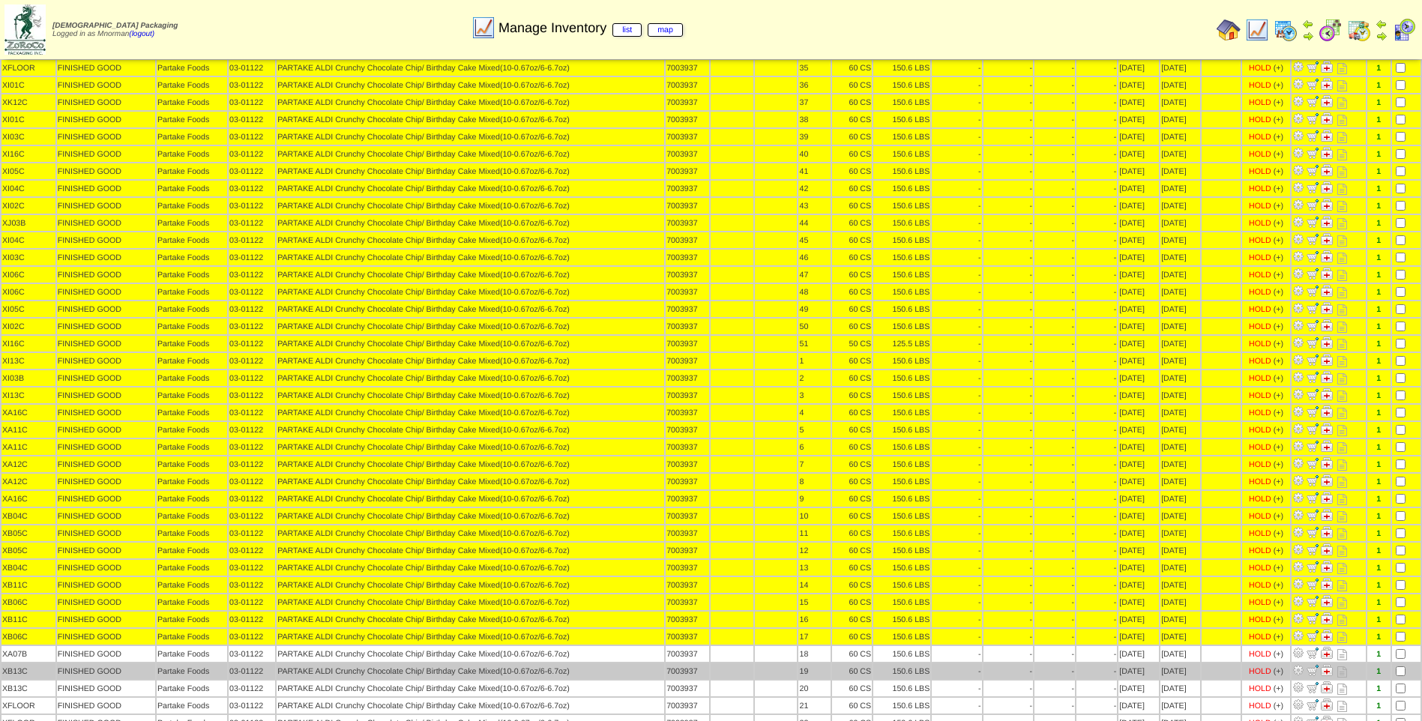
click at [1404, 661] on td at bounding box center [1406, 654] width 28 height 16
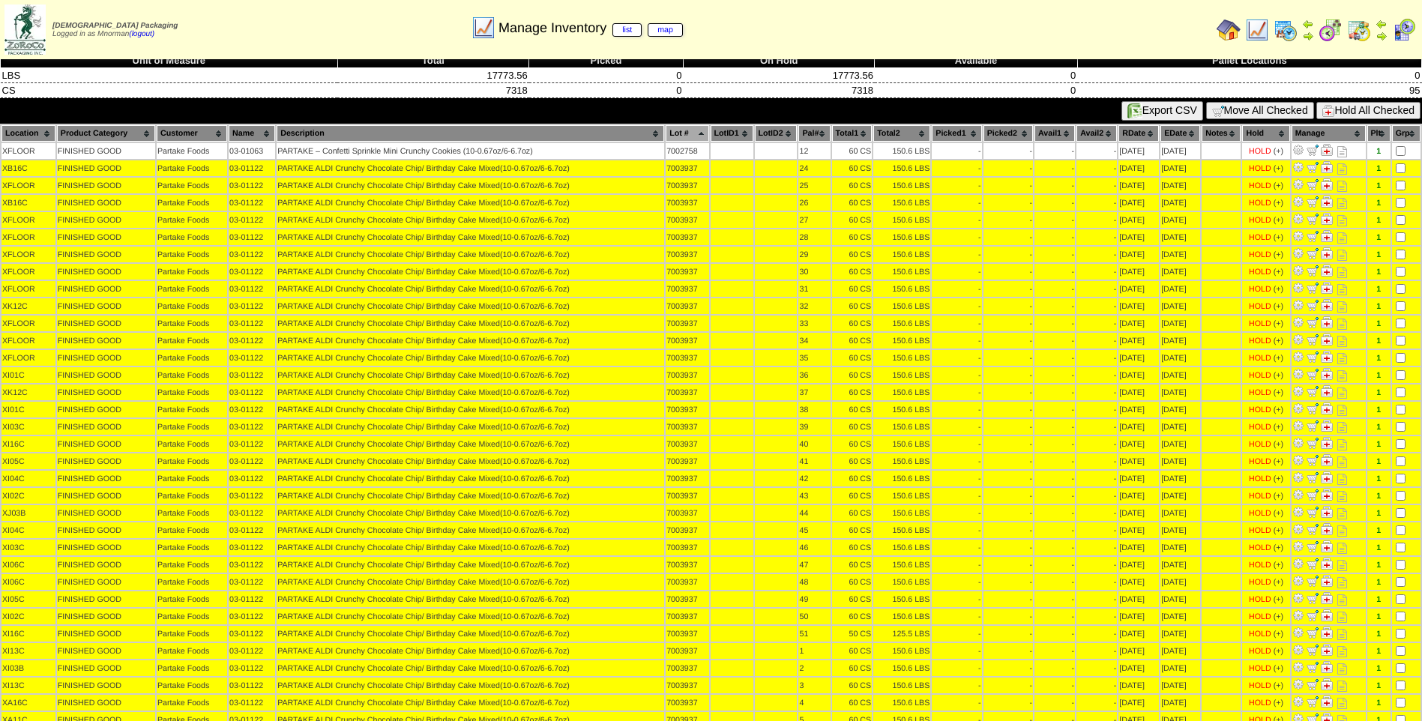
scroll to position [0, 0]
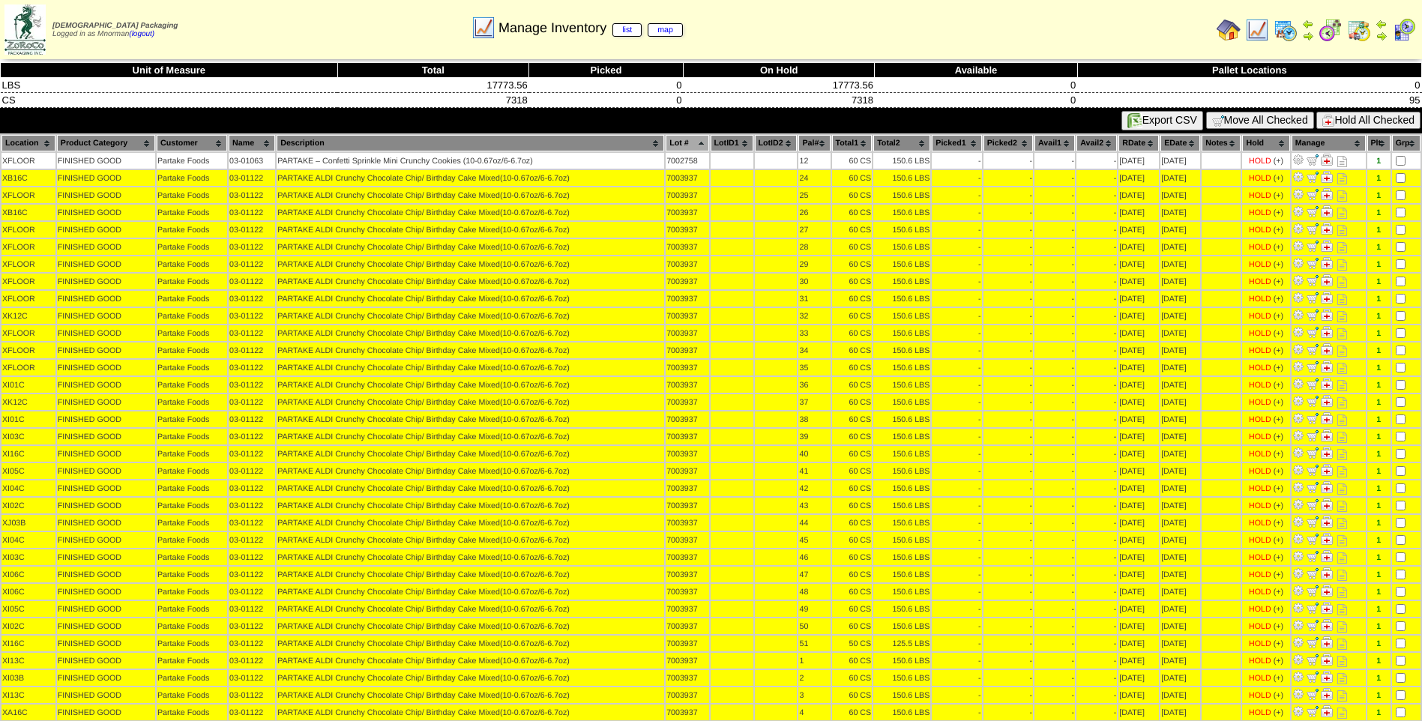
click at [1371, 118] on button "Hold All Checked" at bounding box center [1369, 120] width 104 height 17
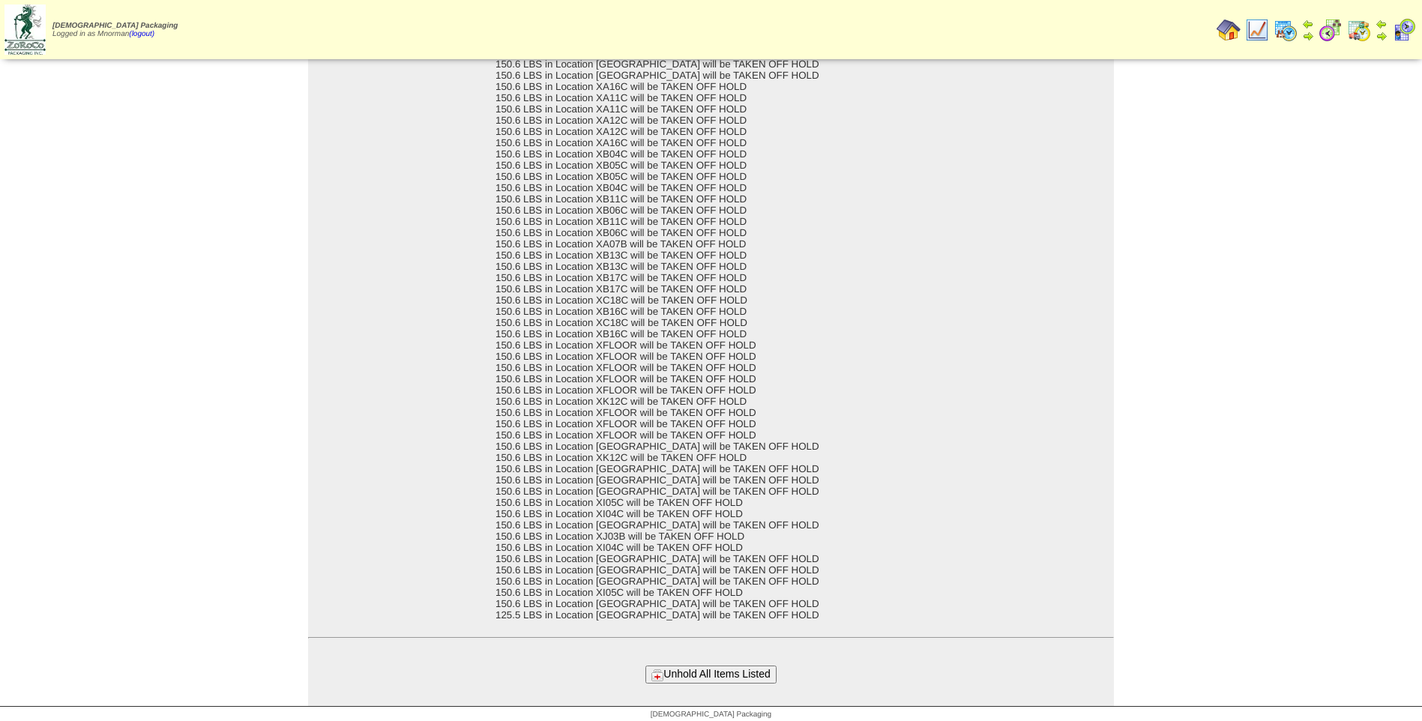
scroll to position [77, 0]
click at [758, 668] on button "Unhold All Items Listed" at bounding box center [711, 668] width 130 height 17
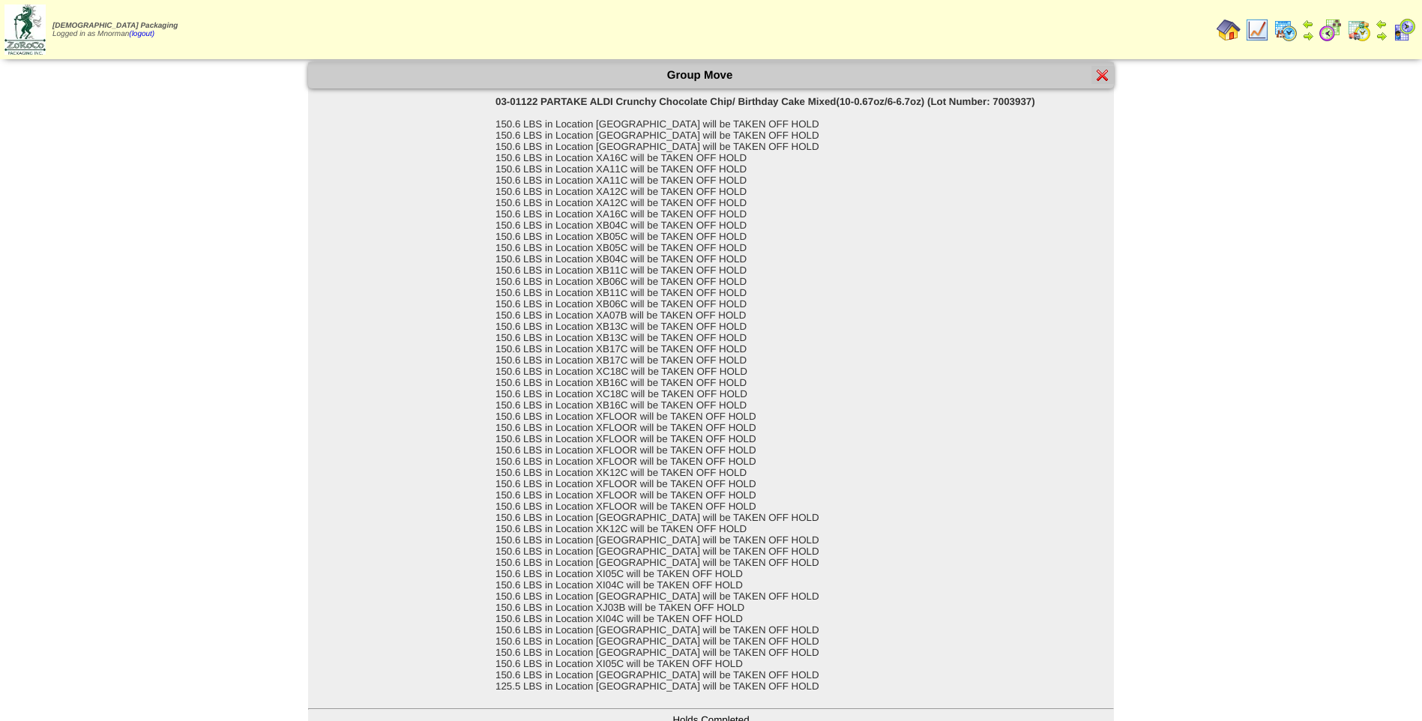
click at [1107, 77] on img at bounding box center [1103, 75] width 12 height 12
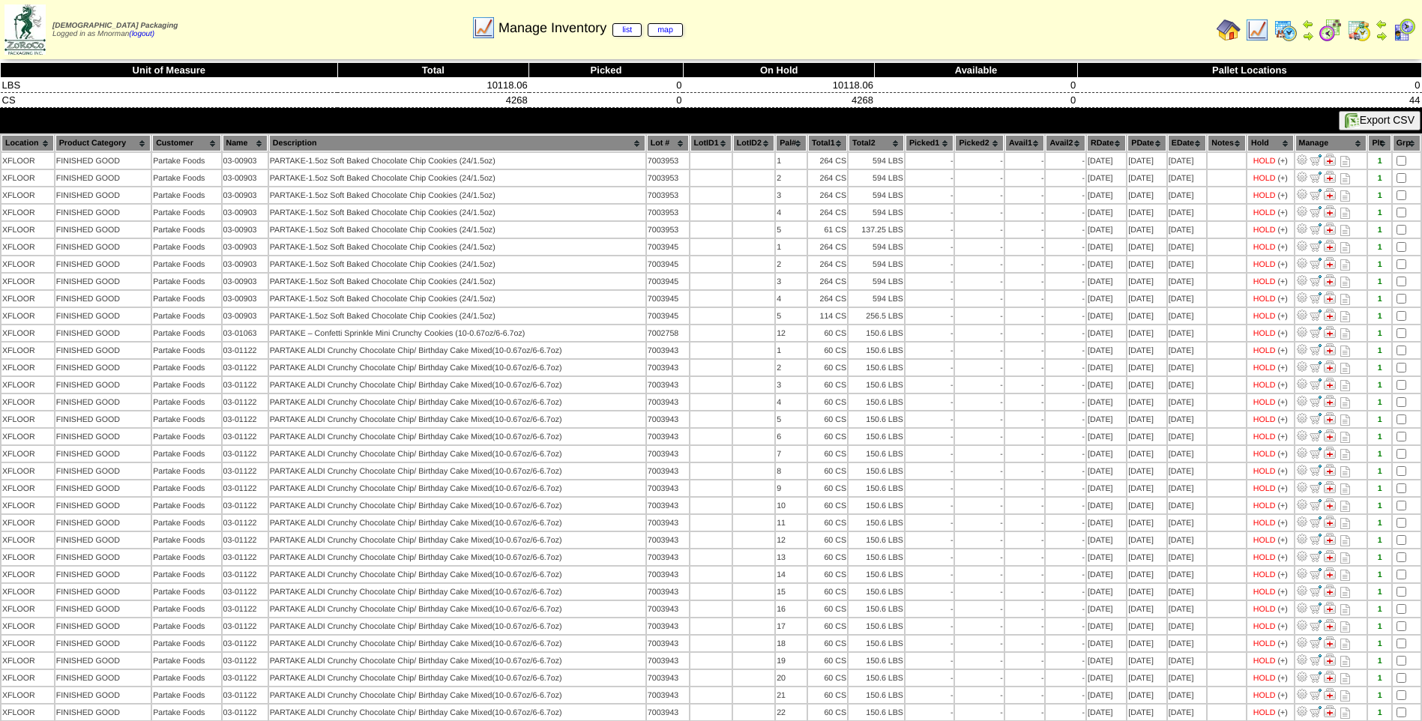
click at [647, 144] on th "Lot #" at bounding box center [668, 143] width 42 height 16
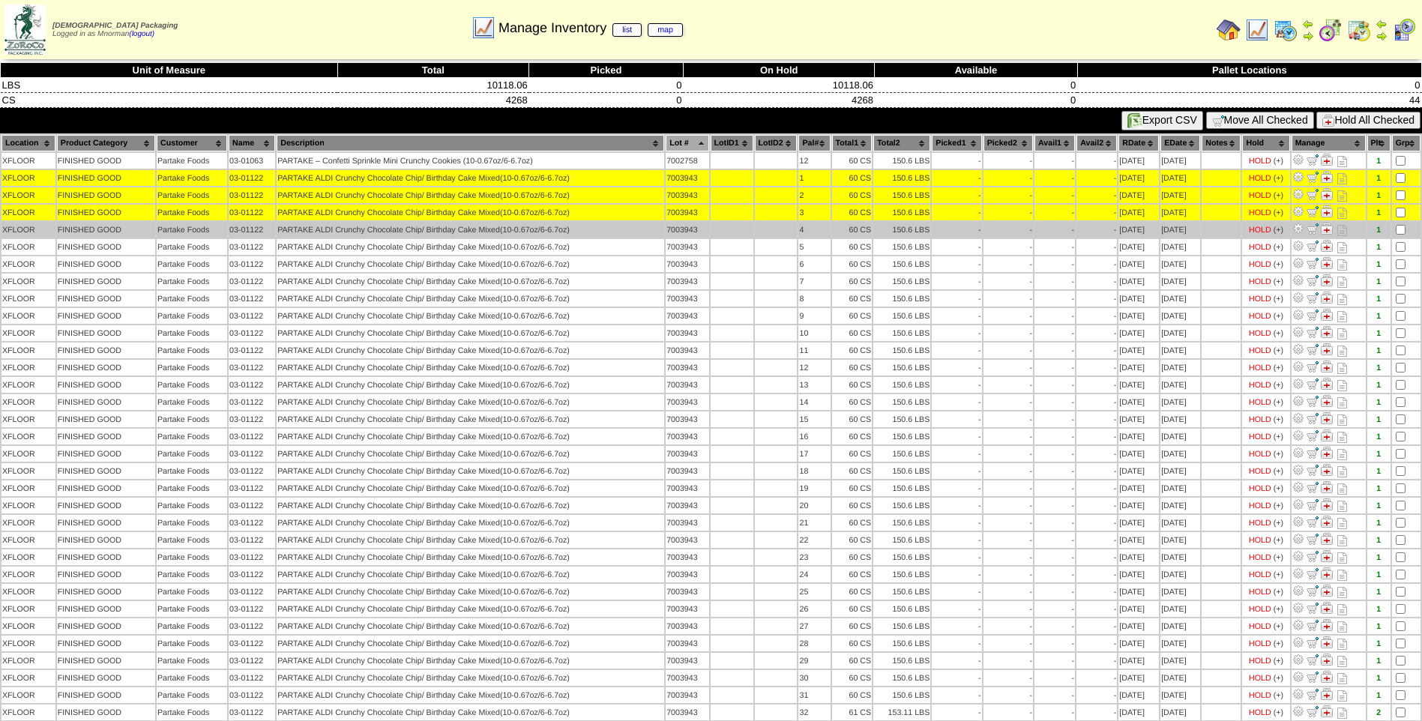
click at [1398, 223] on td at bounding box center [1406, 230] width 28 height 16
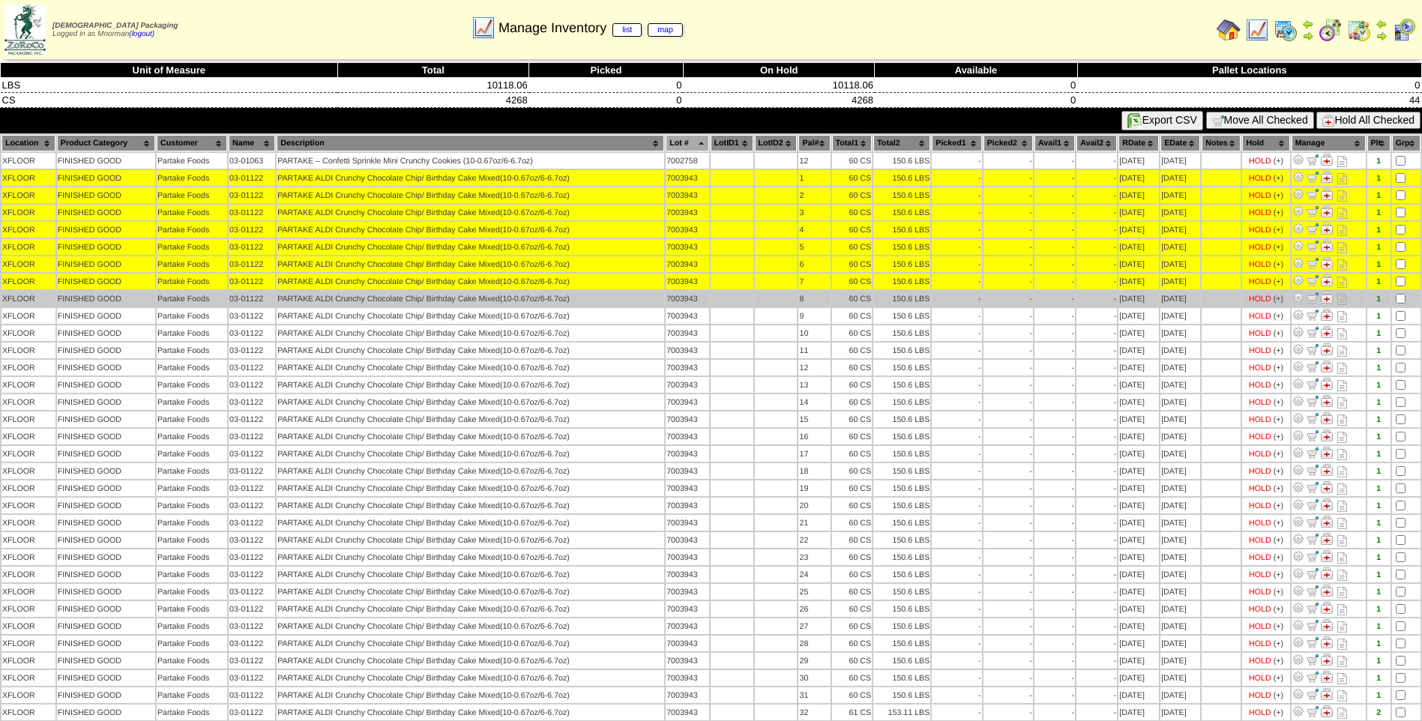
click at [1402, 305] on td at bounding box center [1406, 299] width 28 height 16
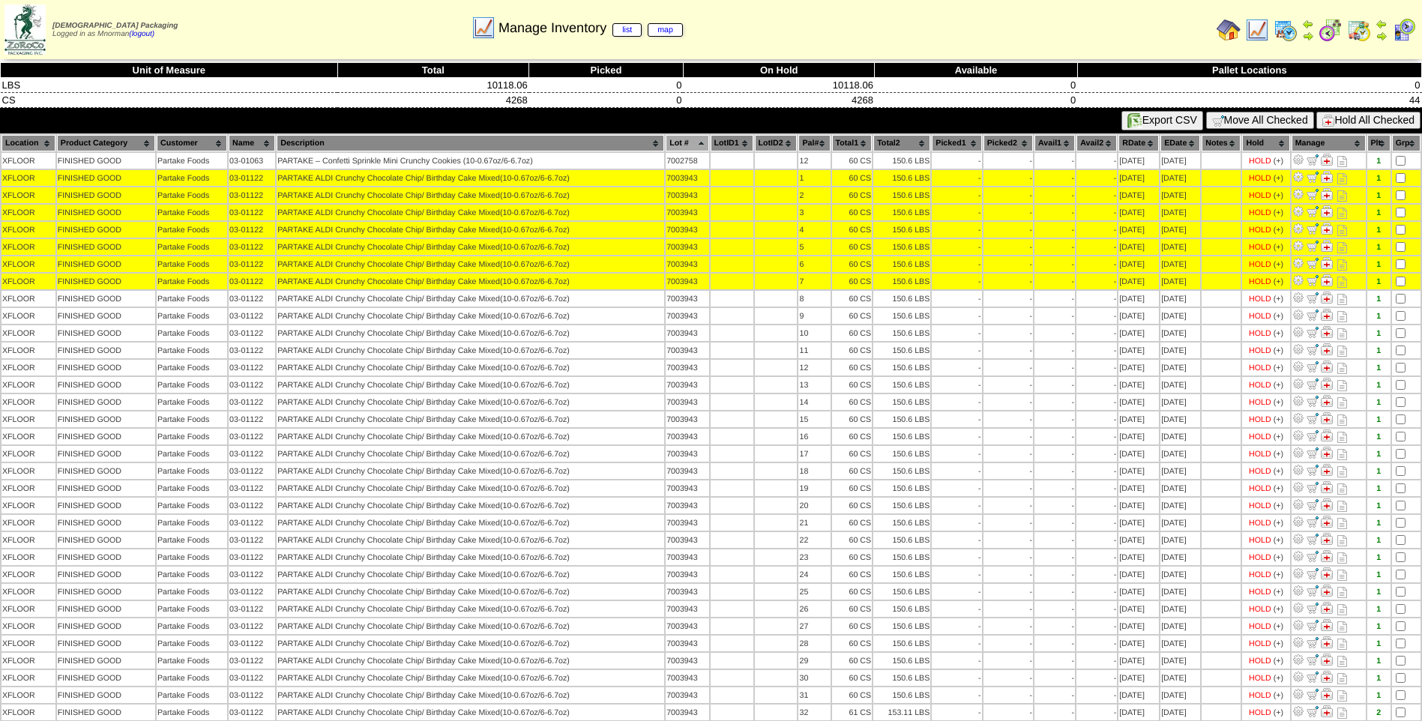
click at [1400, 307] on table "Location Product Category Customer Name Description Lot # LotID1 LotID2 12" at bounding box center [711, 513] width 1422 height 761
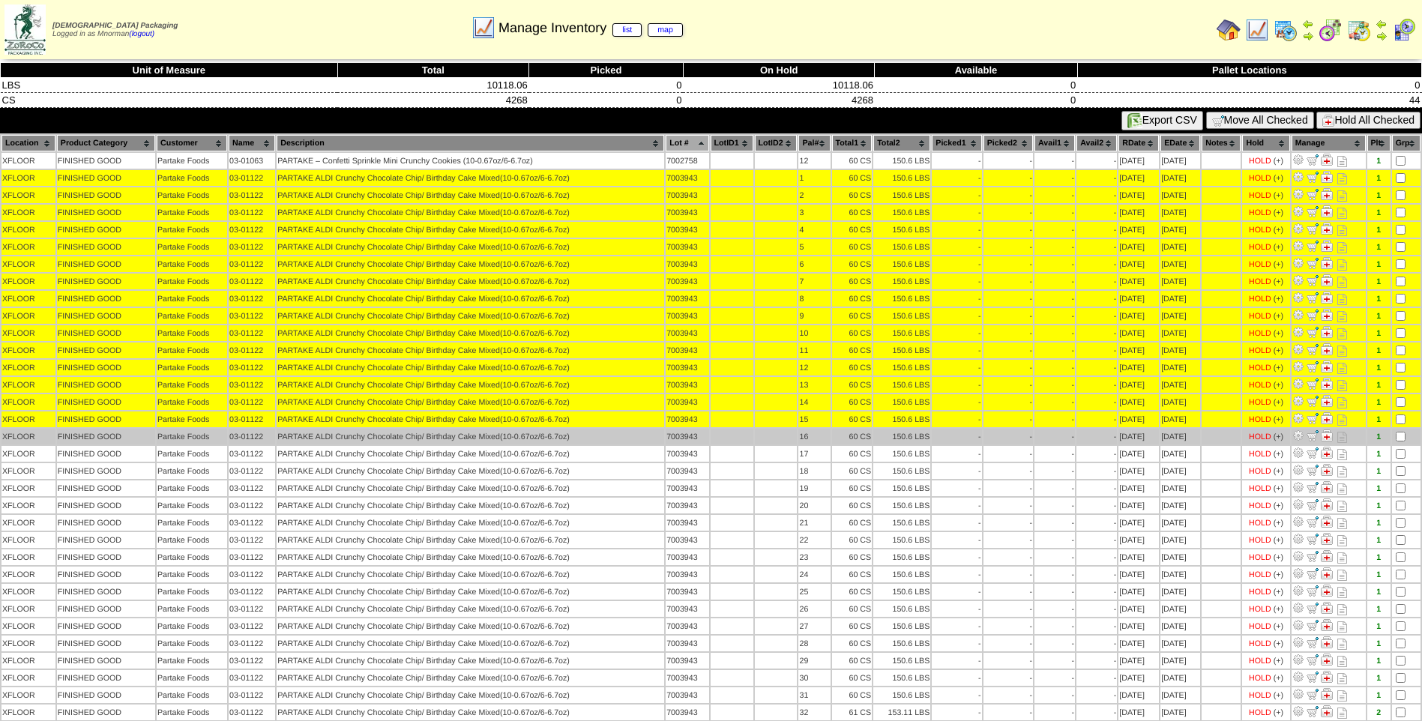
click at [1401, 434] on td at bounding box center [1406, 437] width 28 height 16
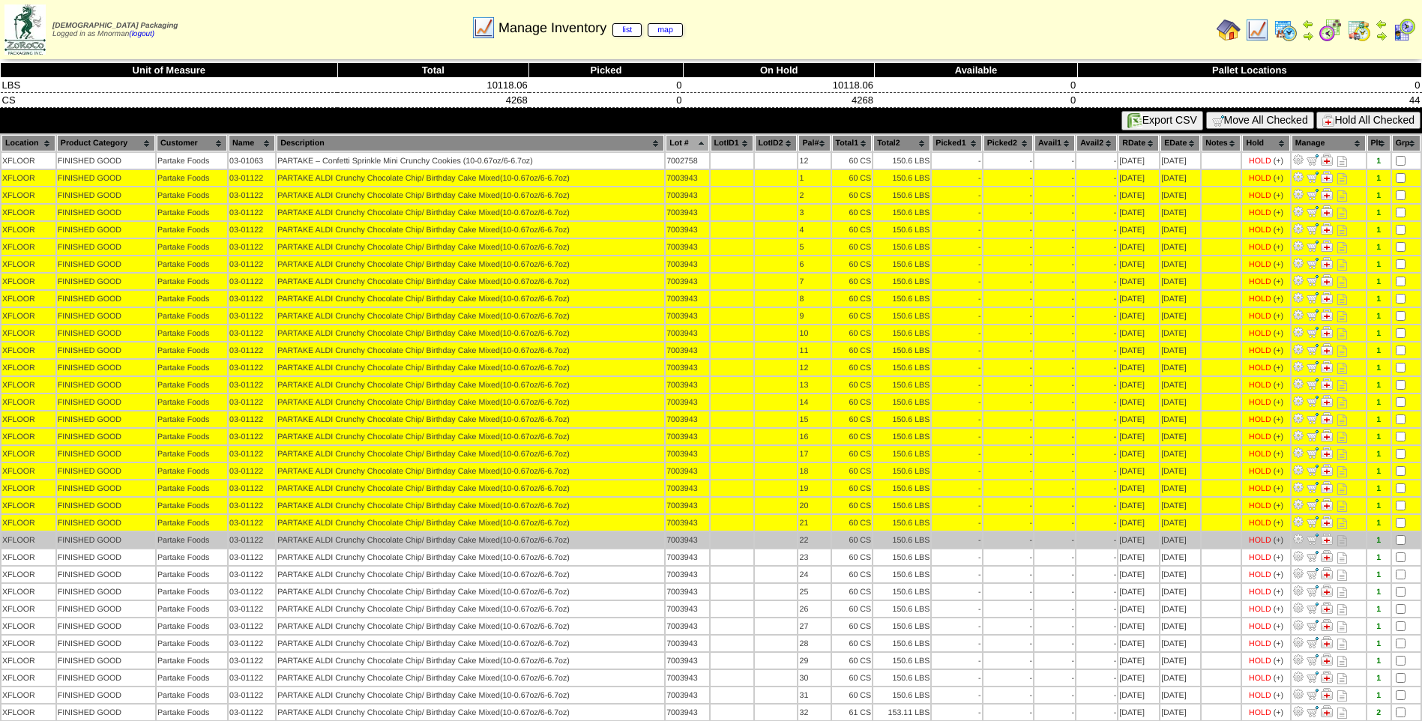
click at [1398, 546] on td at bounding box center [1406, 540] width 28 height 16
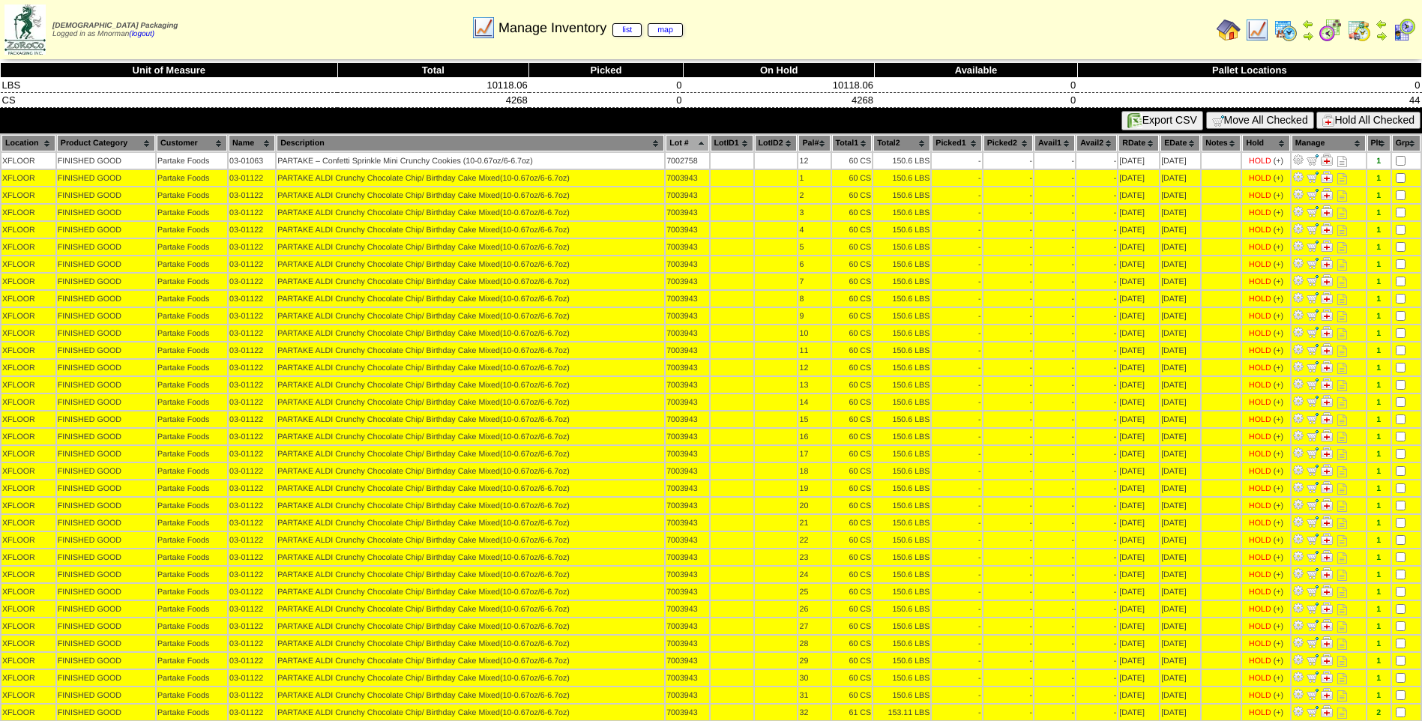
click at [1355, 116] on button "Hold All Checked" at bounding box center [1369, 120] width 104 height 17
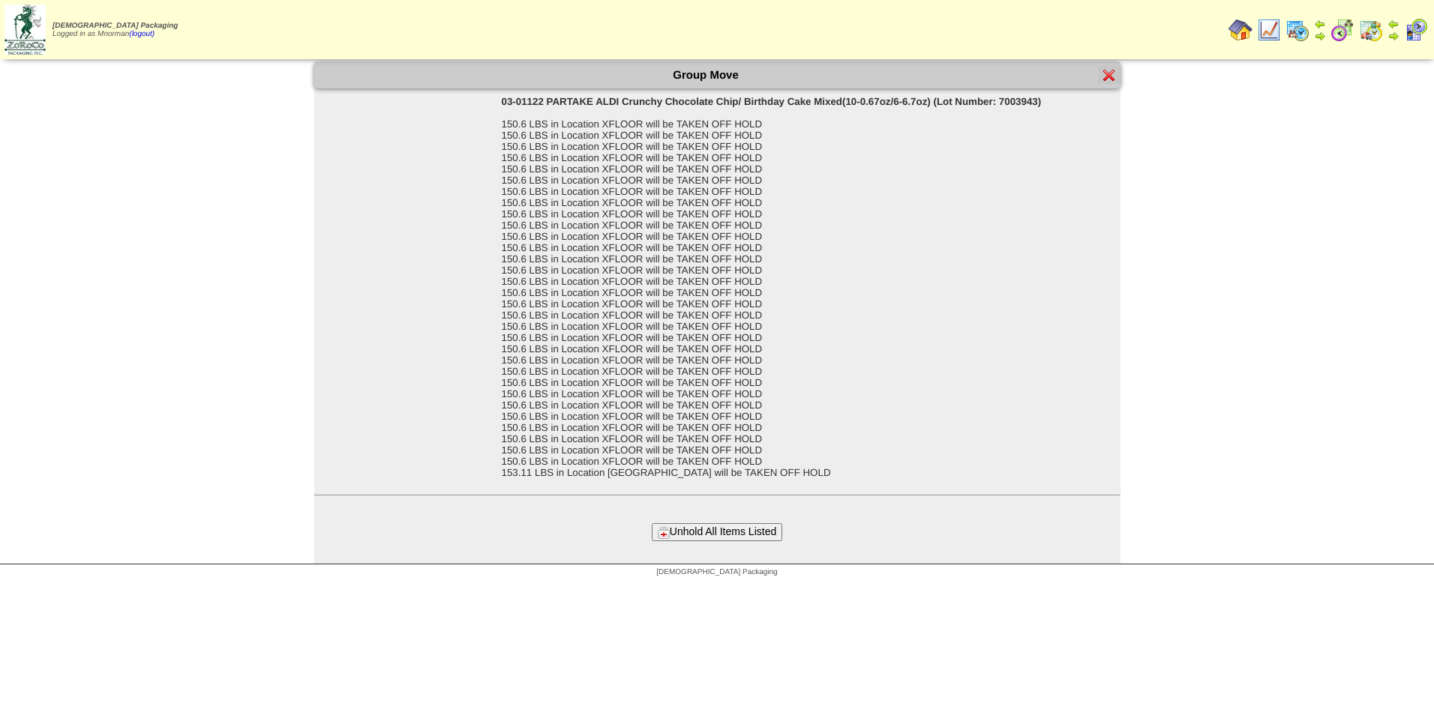
click at [761, 527] on button "Unhold All Items Listed" at bounding box center [717, 531] width 130 height 17
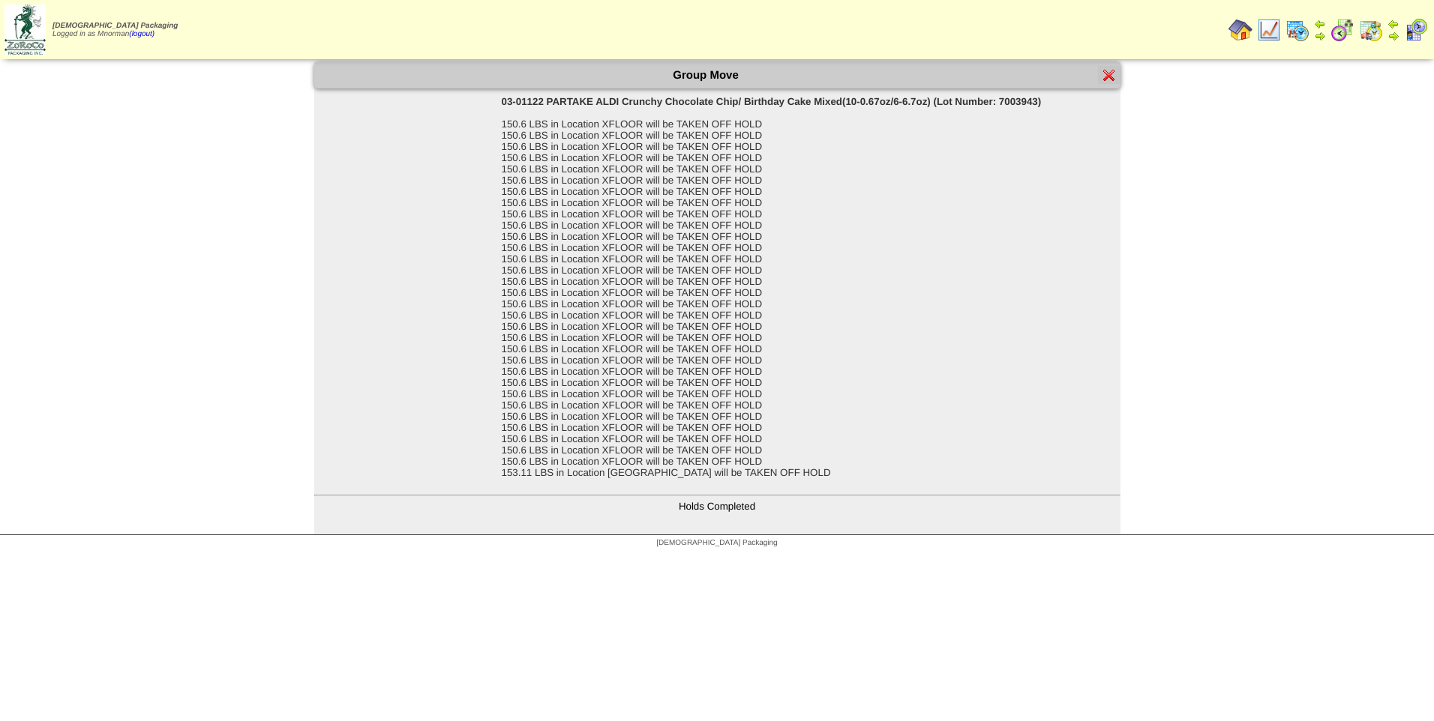
click at [1106, 76] on img at bounding box center [1109, 75] width 12 height 12
